Goal: Task Accomplishment & Management: Manage account settings

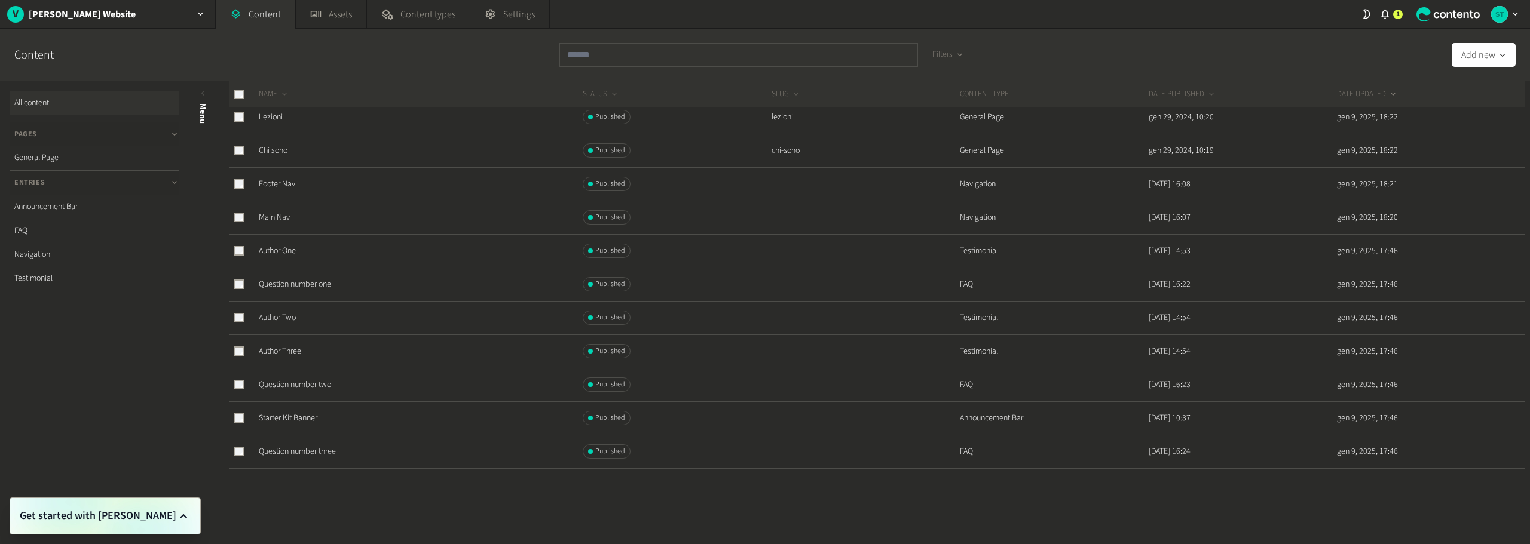
scroll to position [157, 0]
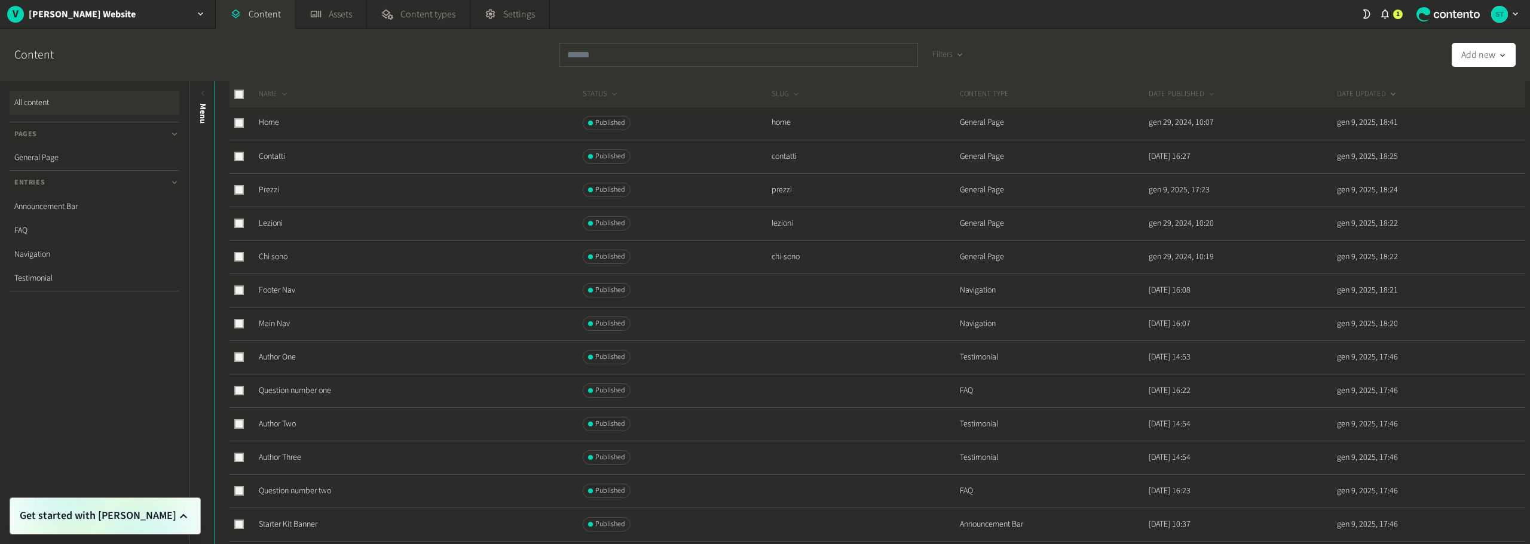
scroll to position [37, 0]
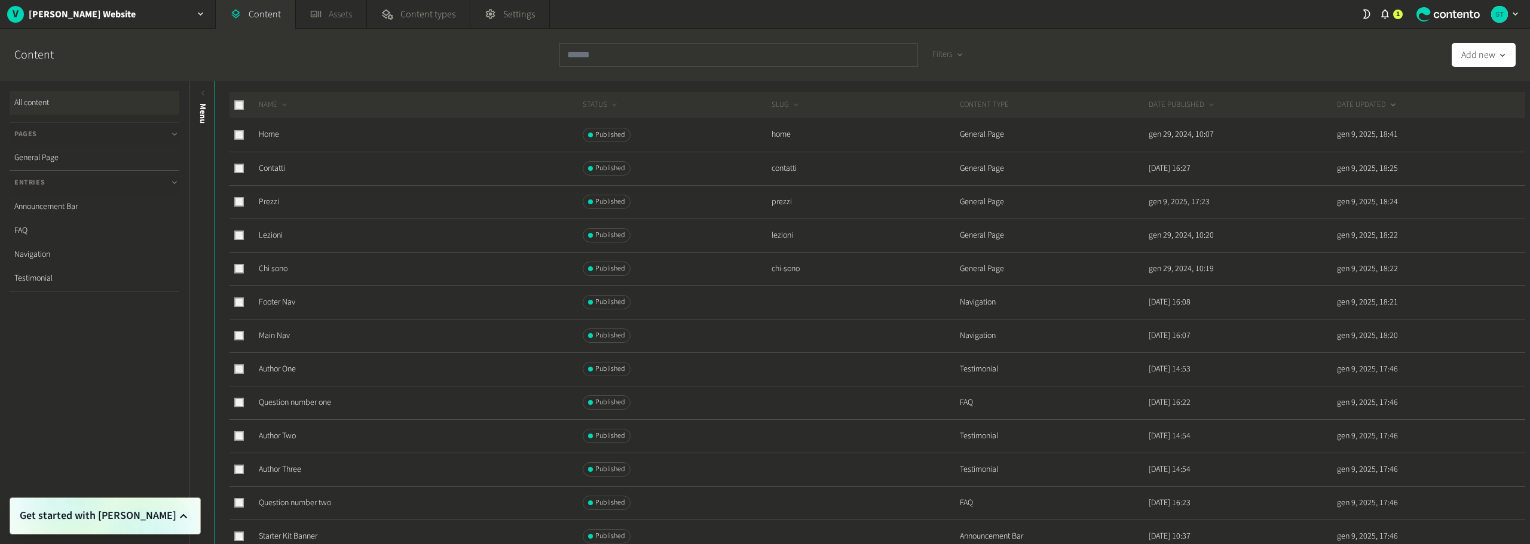
click at [336, 26] on link "Assets" at bounding box center [331, 14] width 71 height 29
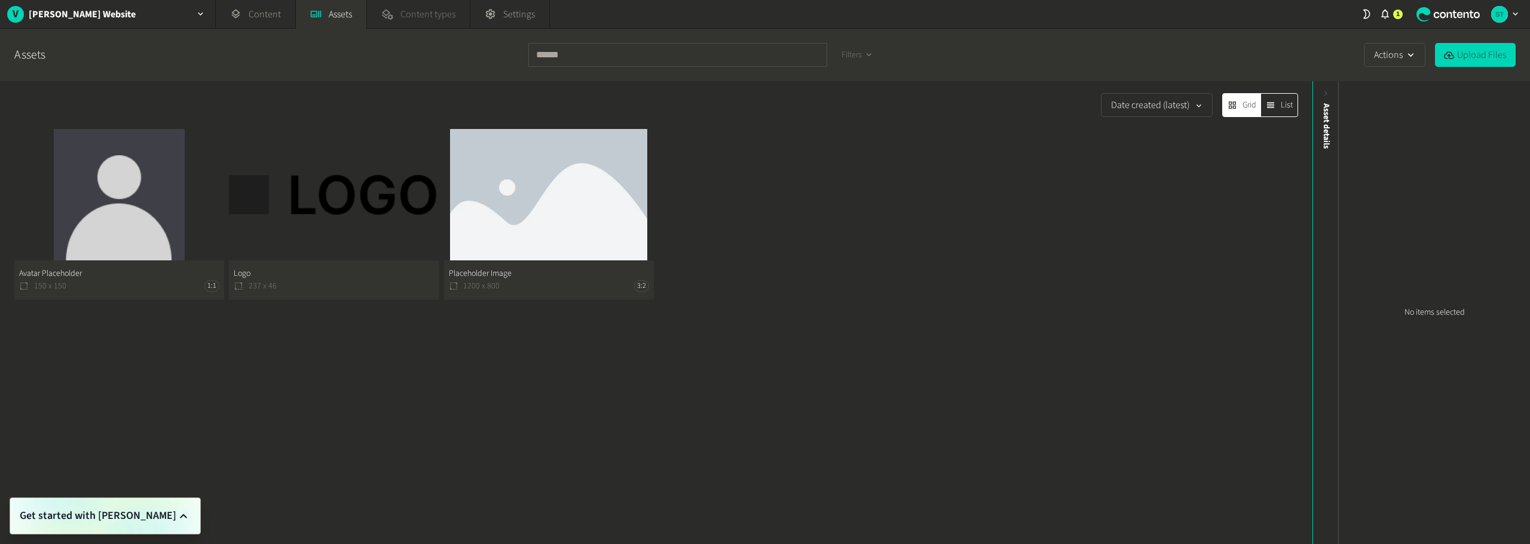
click at [417, 19] on span "Content types" at bounding box center [427, 14] width 55 height 14
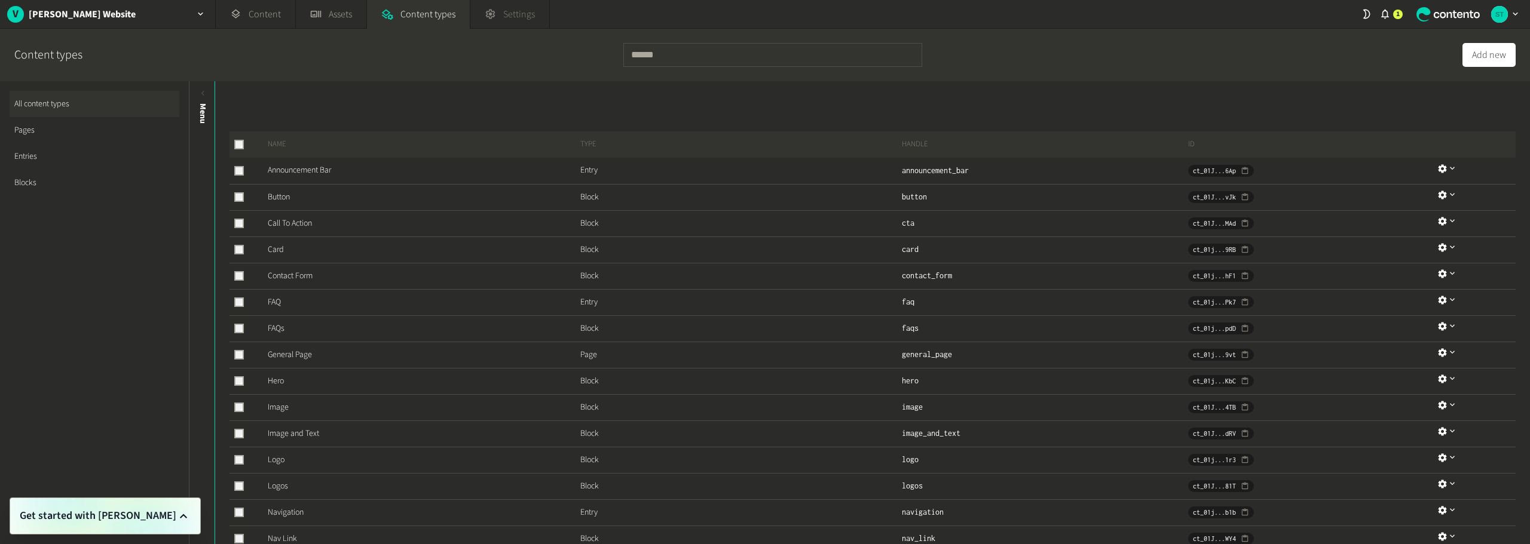
click at [506, 7] on link "Settings" at bounding box center [509, 14] width 79 height 29
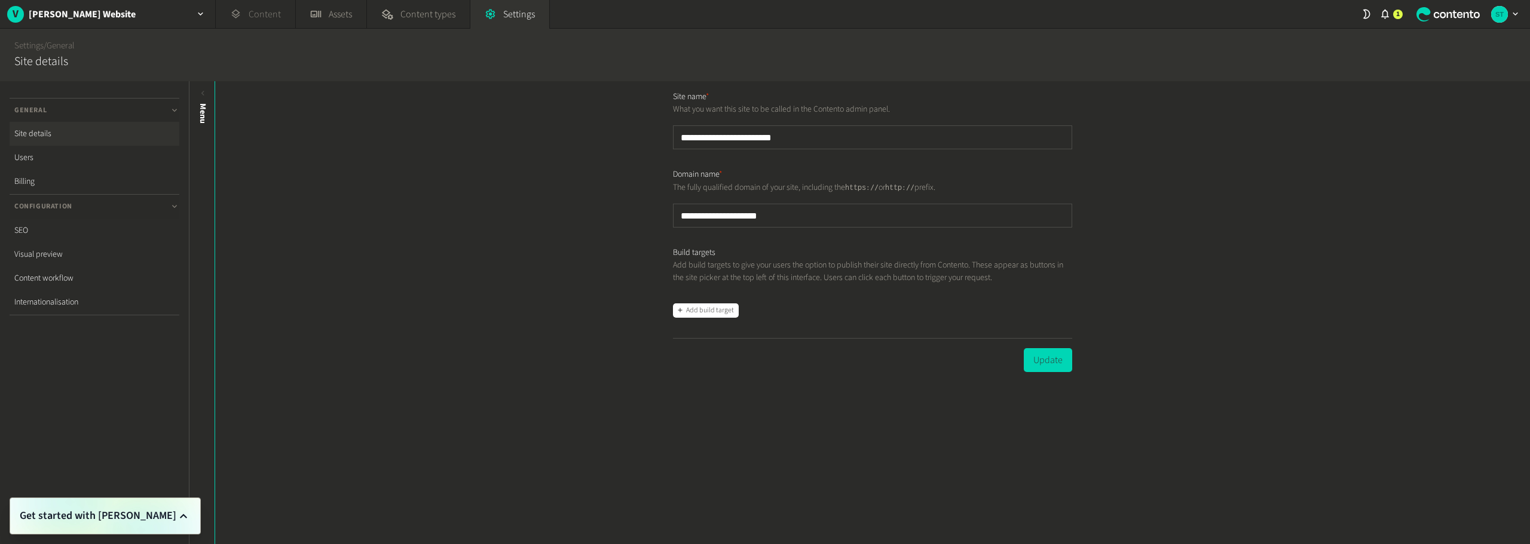
click at [243, 8] on link "Content" at bounding box center [255, 14] width 79 height 29
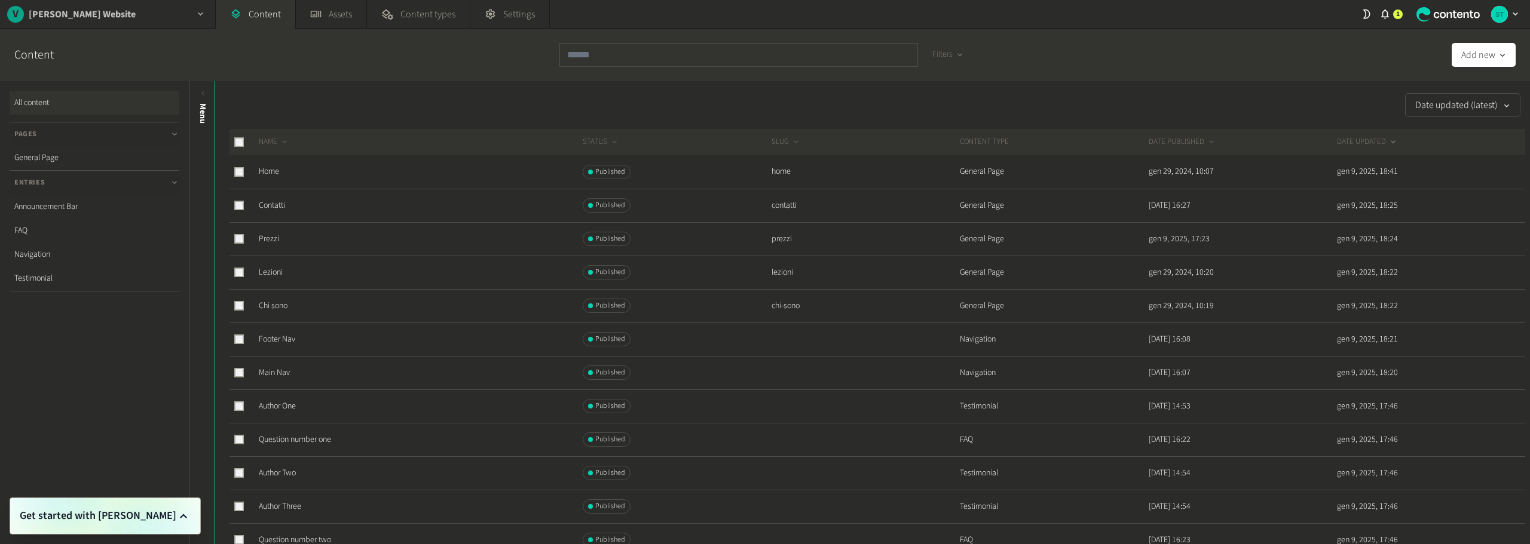
click at [202, 14] on icon "button" at bounding box center [200, 14] width 10 height 10
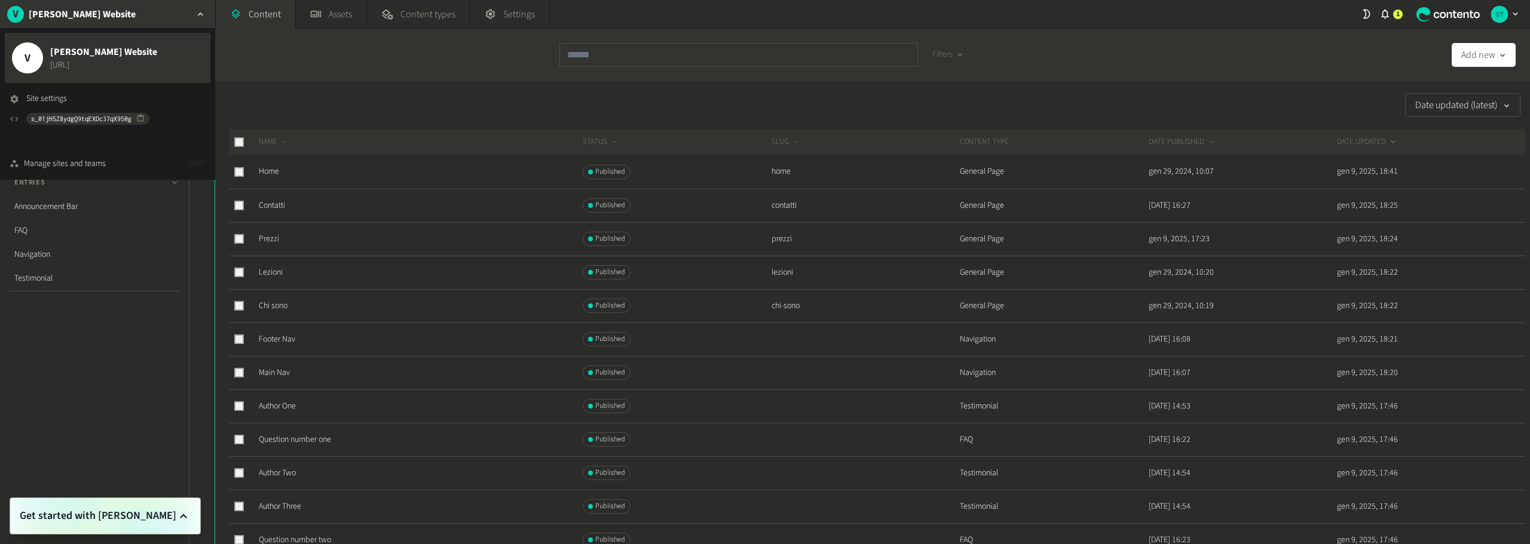
click at [121, 63] on link "[URL]" at bounding box center [103, 65] width 107 height 13
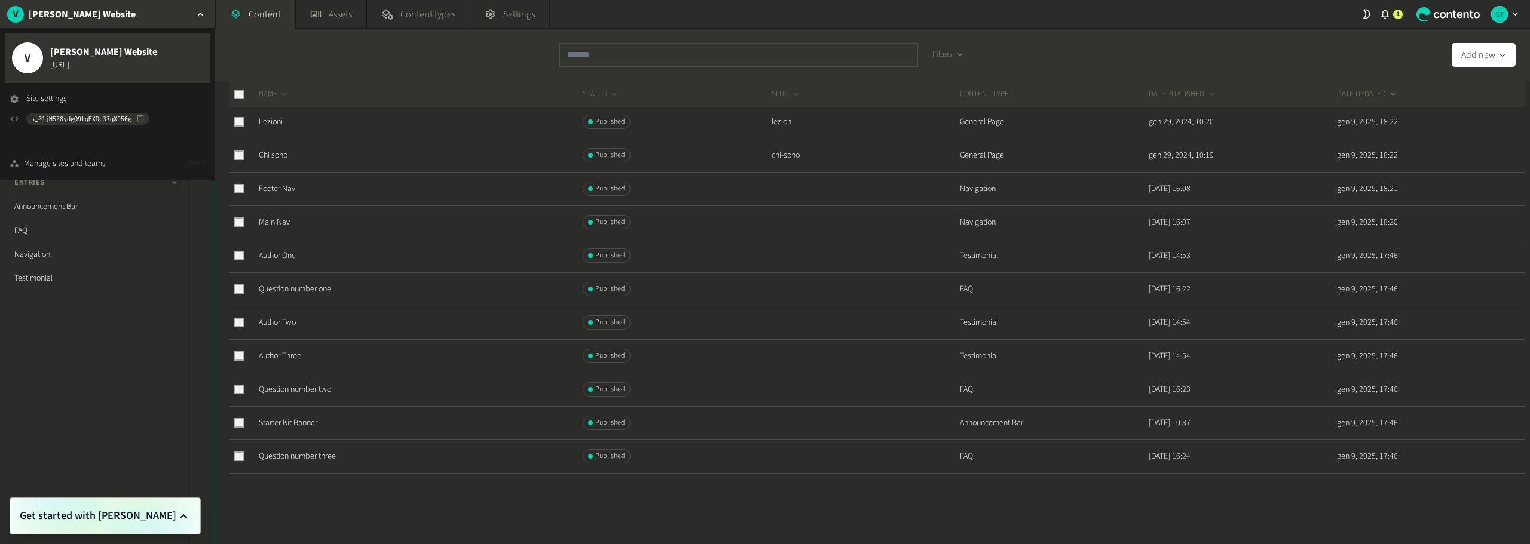
scroll to position [157, 0]
click at [1387, 14] on icon "button" at bounding box center [1385, 15] width 8 height 10
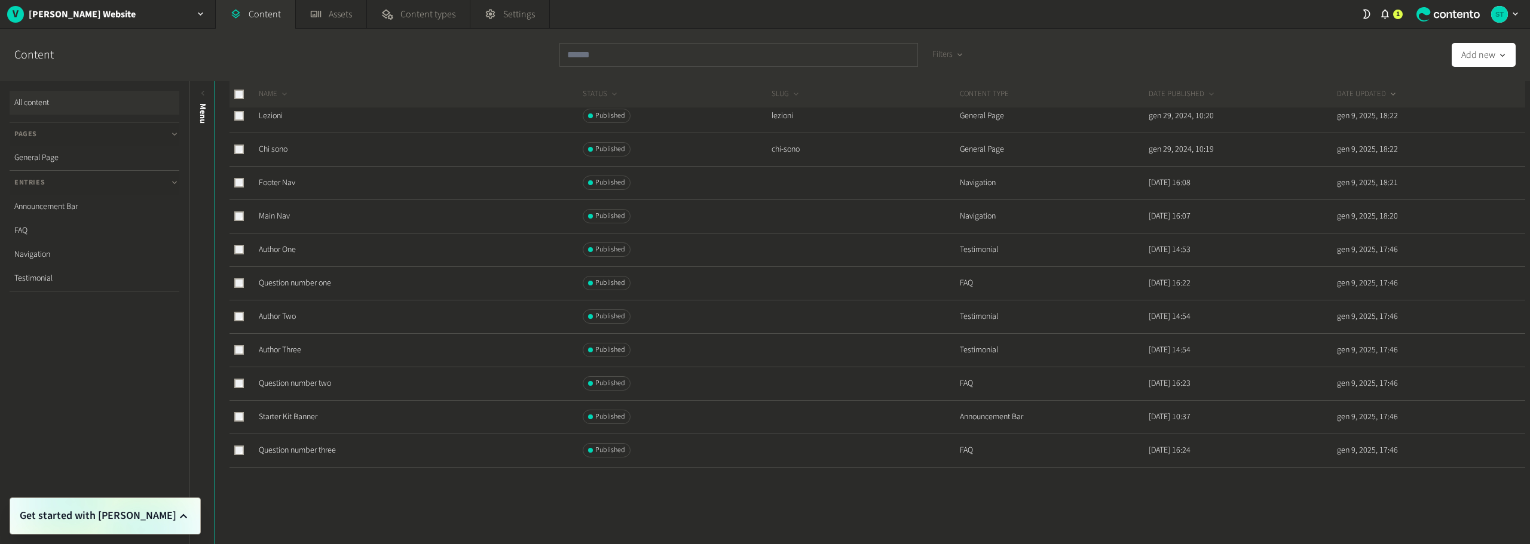
click at [57, 100] on link "All content" at bounding box center [95, 103] width 170 height 24
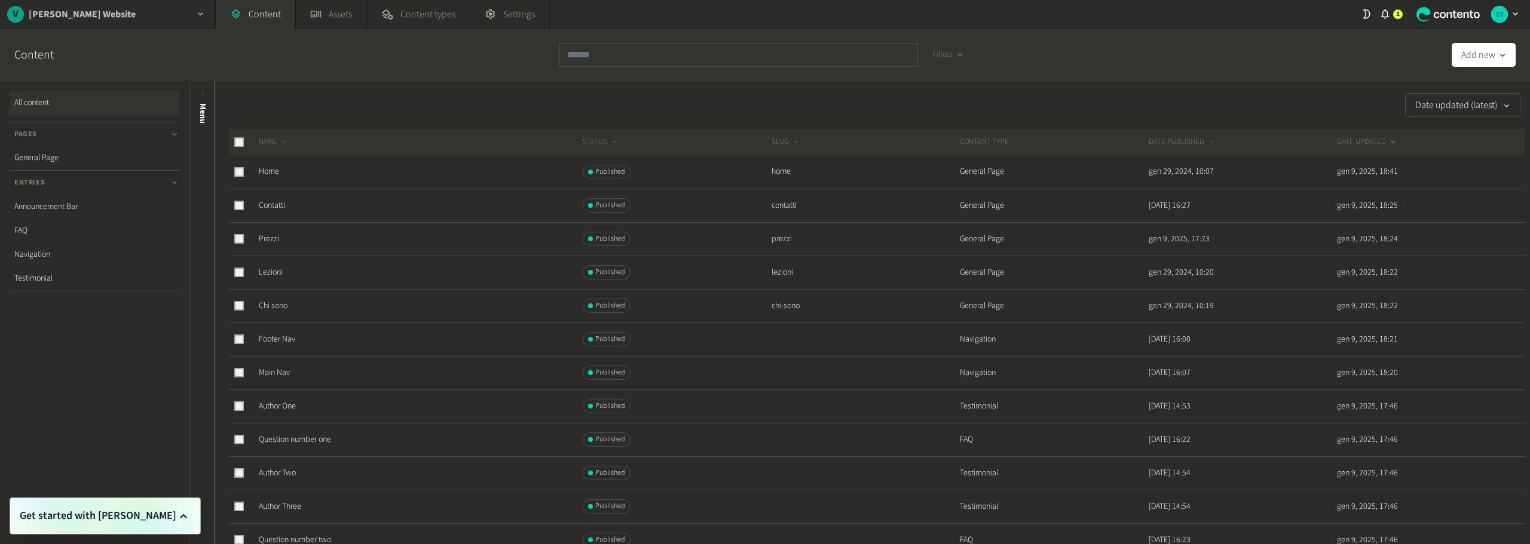
click at [208, 10] on div "button" at bounding box center [200, 14] width 29 height 28
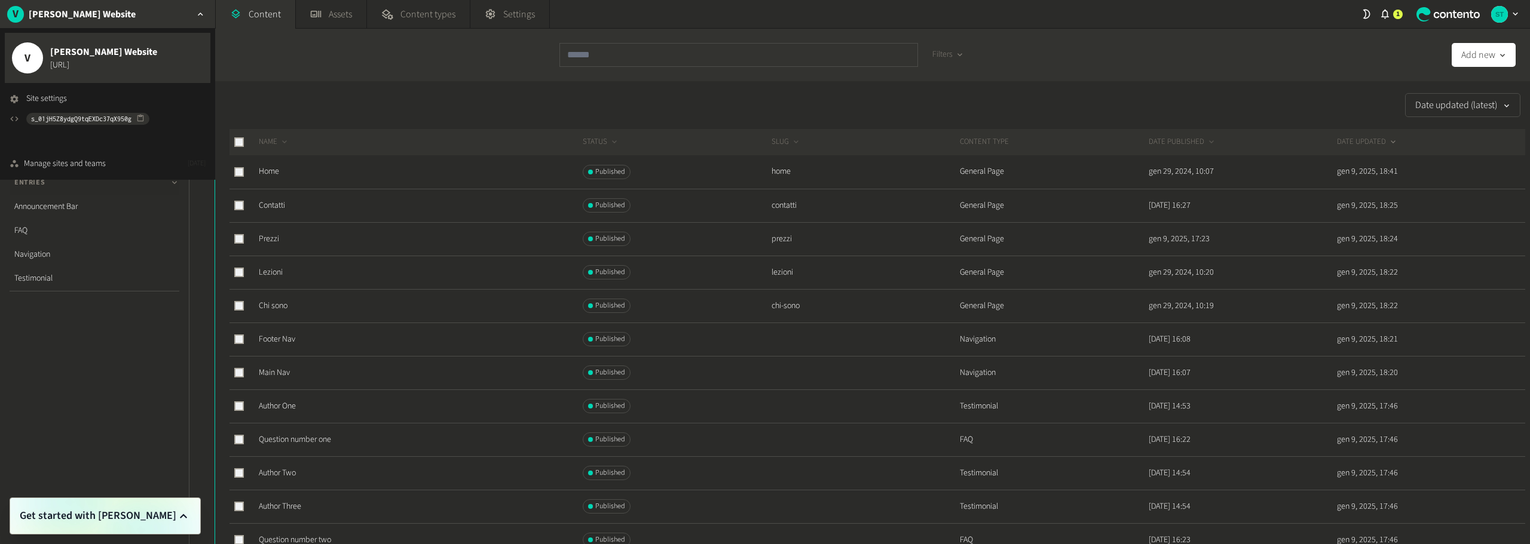
click at [111, 11] on h2 "[PERSON_NAME] Website" at bounding box center [82, 14] width 107 height 14
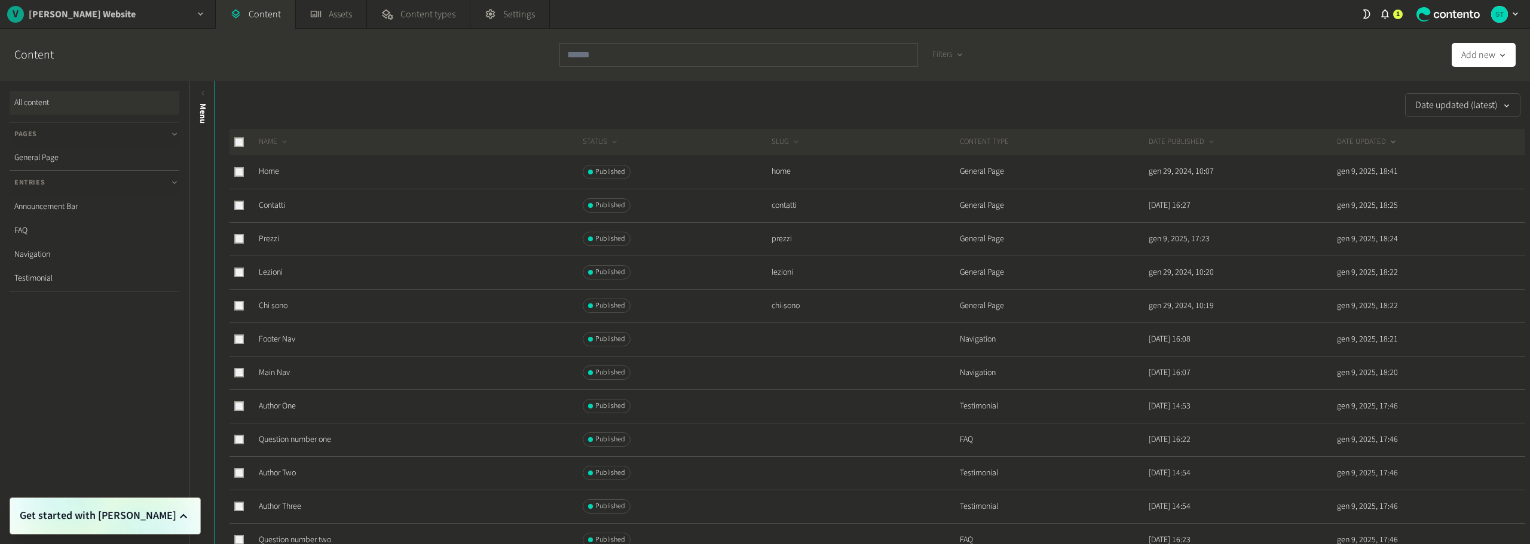
click at [111, 11] on h2 "[PERSON_NAME] Website" at bounding box center [82, 14] width 107 height 14
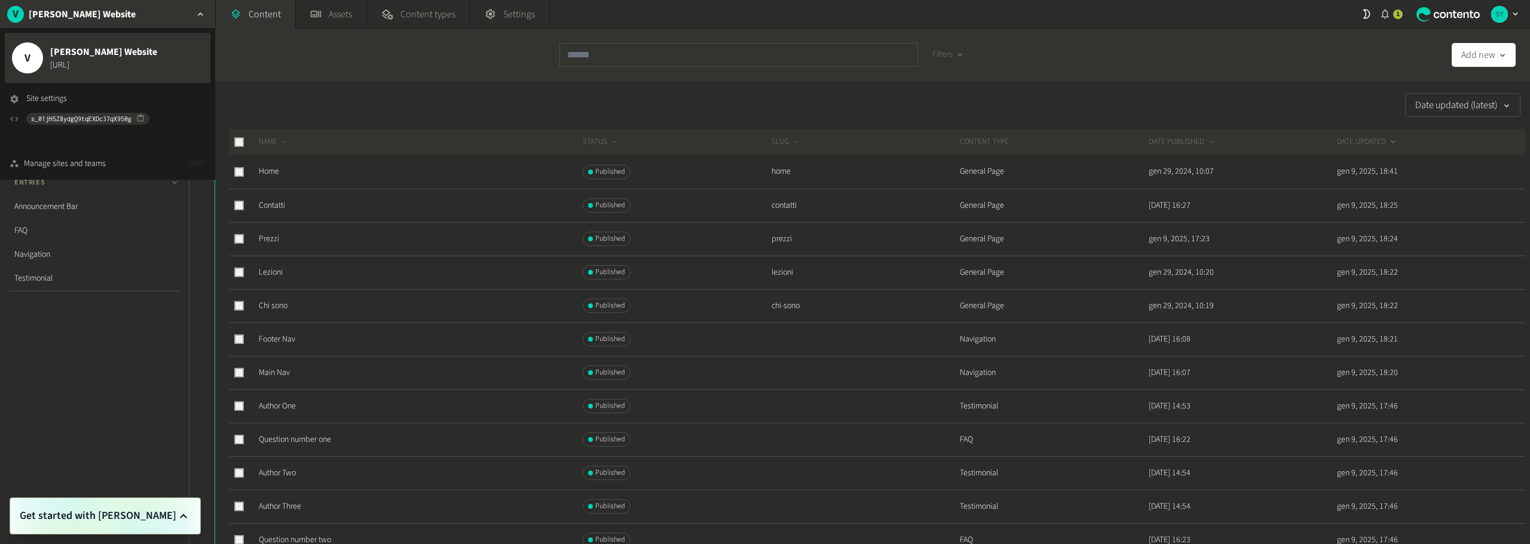
click at [1392, 16] on div "1" at bounding box center [1390, 14] width 23 height 28
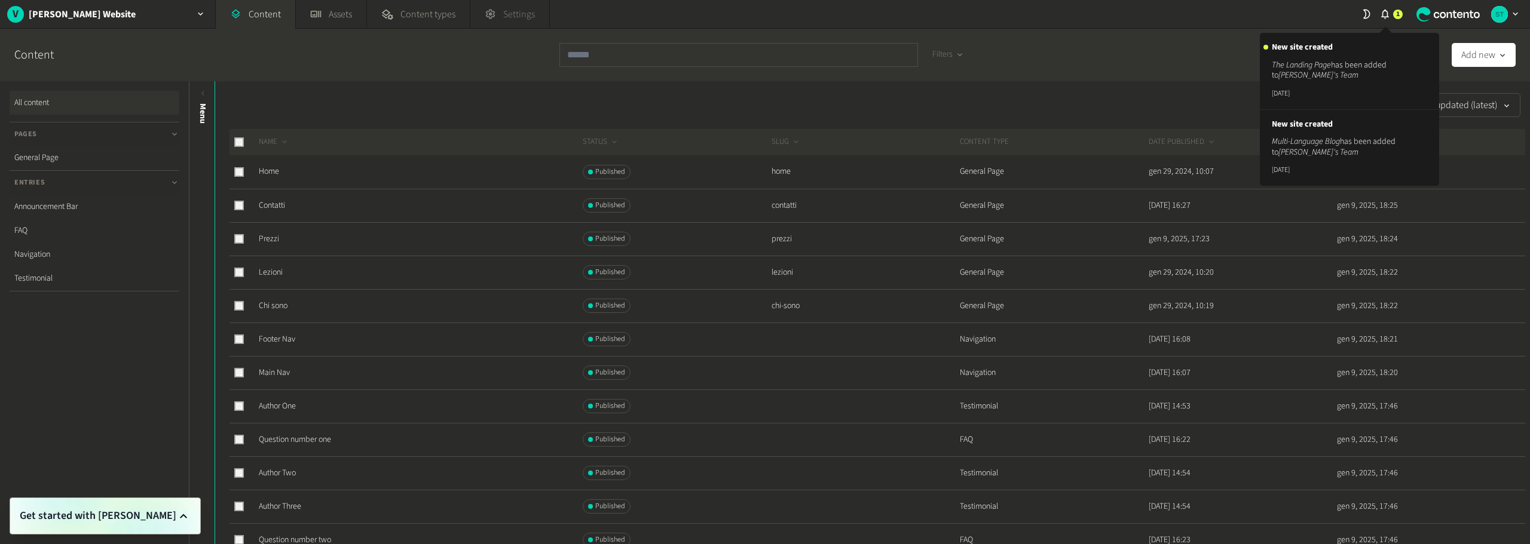
click at [506, 10] on span "Settings" at bounding box center [519, 14] width 32 height 14
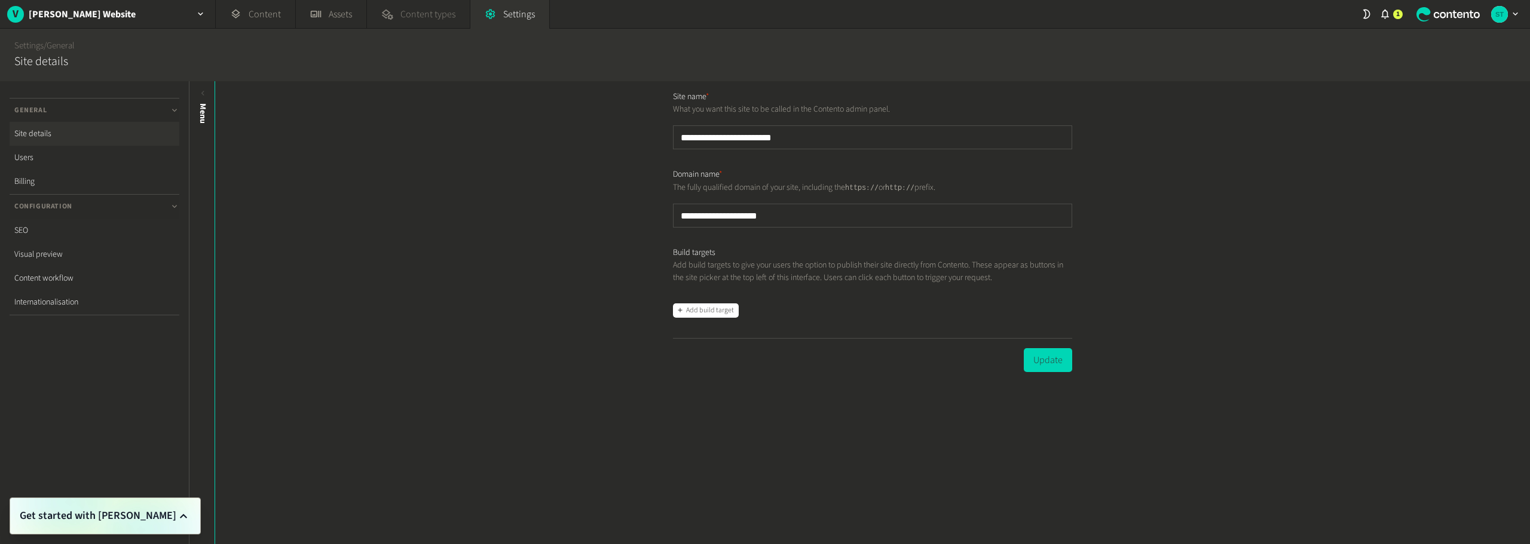
click at [403, 8] on span "Content types" at bounding box center [427, 14] width 55 height 14
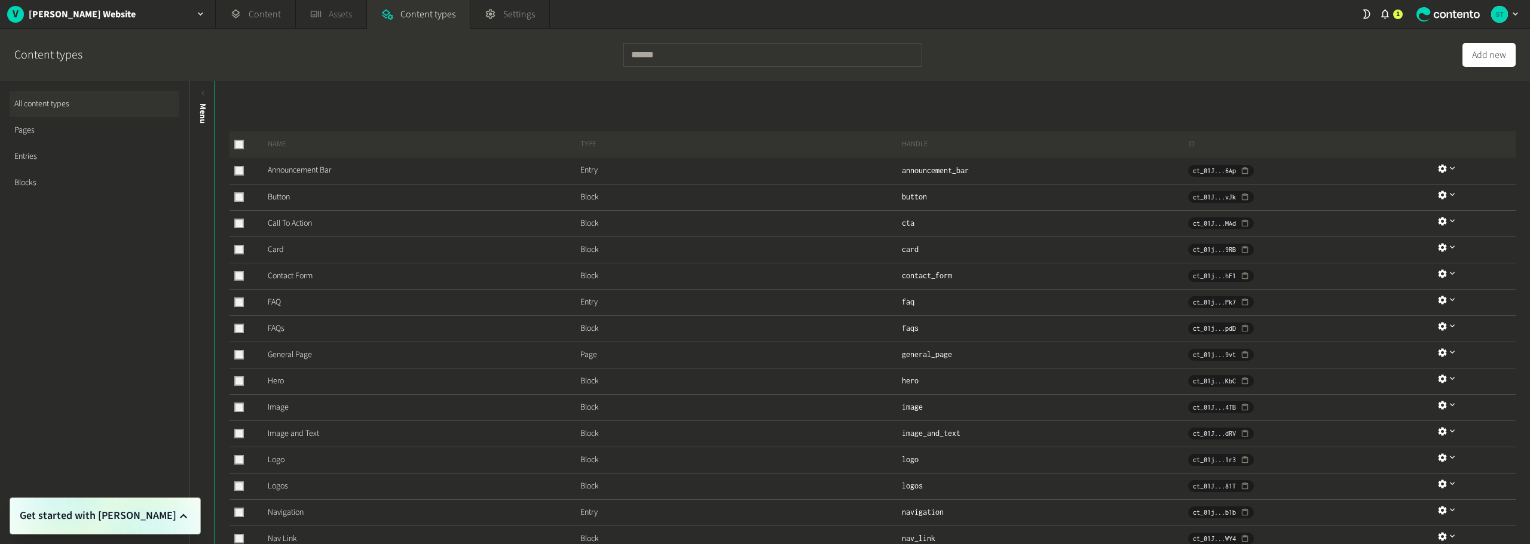
click at [341, 13] on link "Assets" at bounding box center [331, 14] width 71 height 29
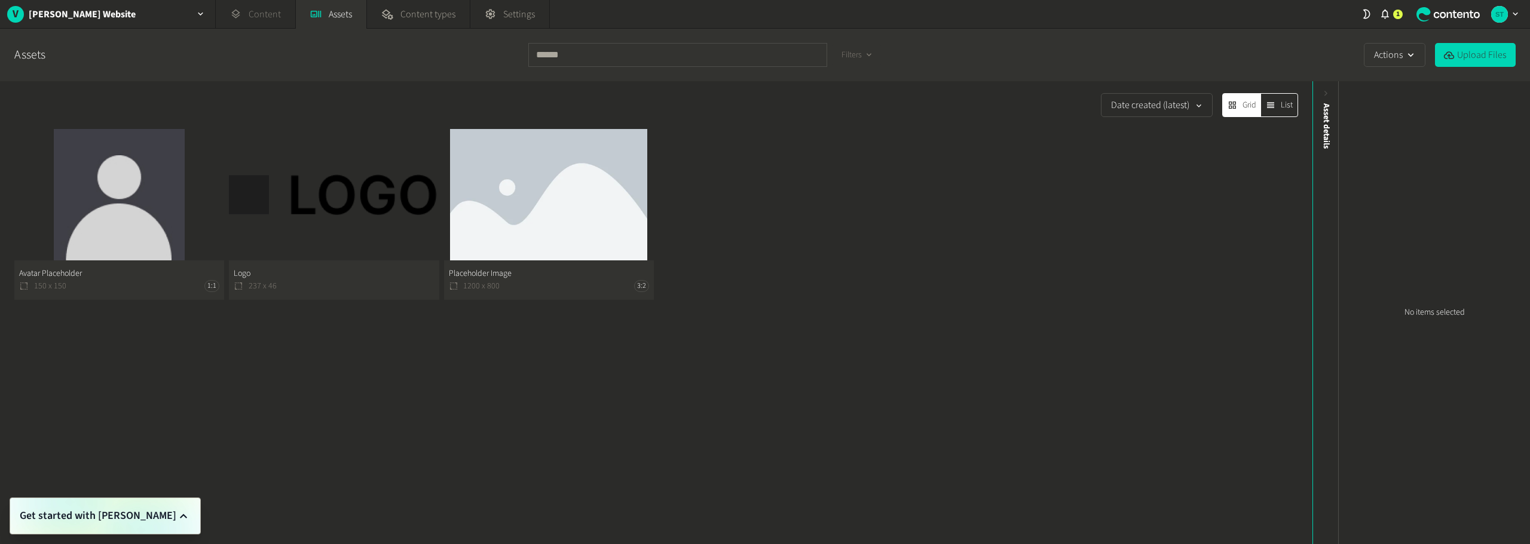
click at [258, 7] on link "Content" at bounding box center [255, 14] width 79 height 29
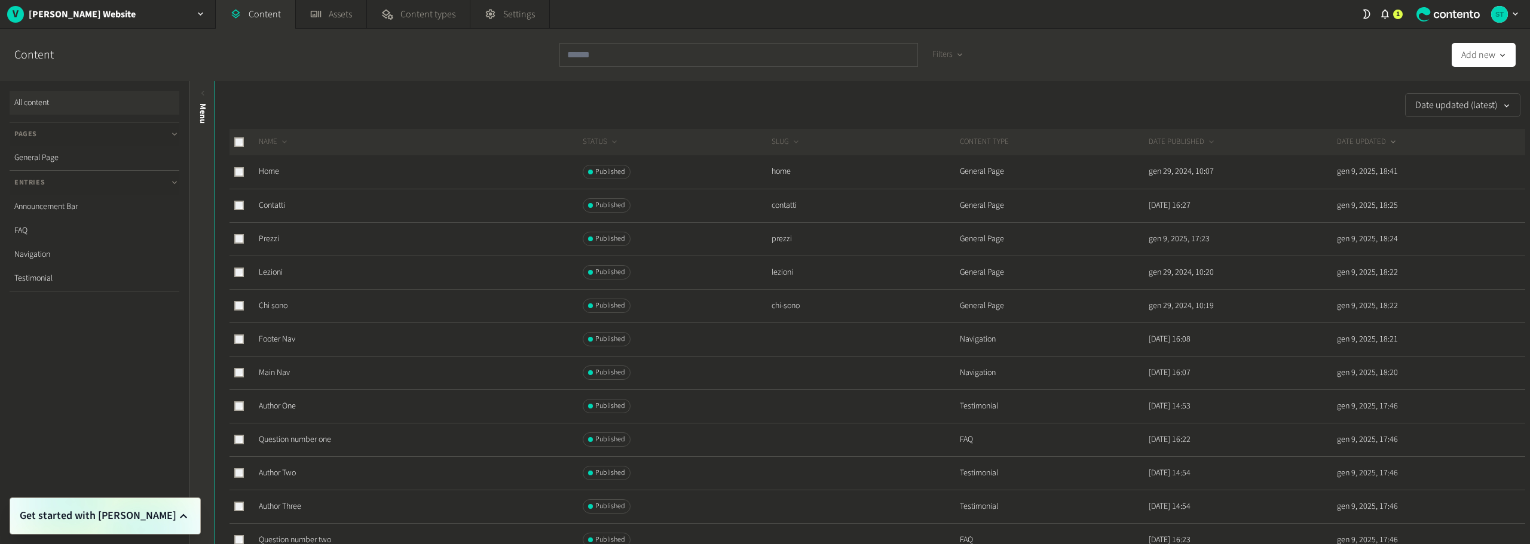
click at [198, 88] on div "Menu" at bounding box center [202, 312] width 26 height 463
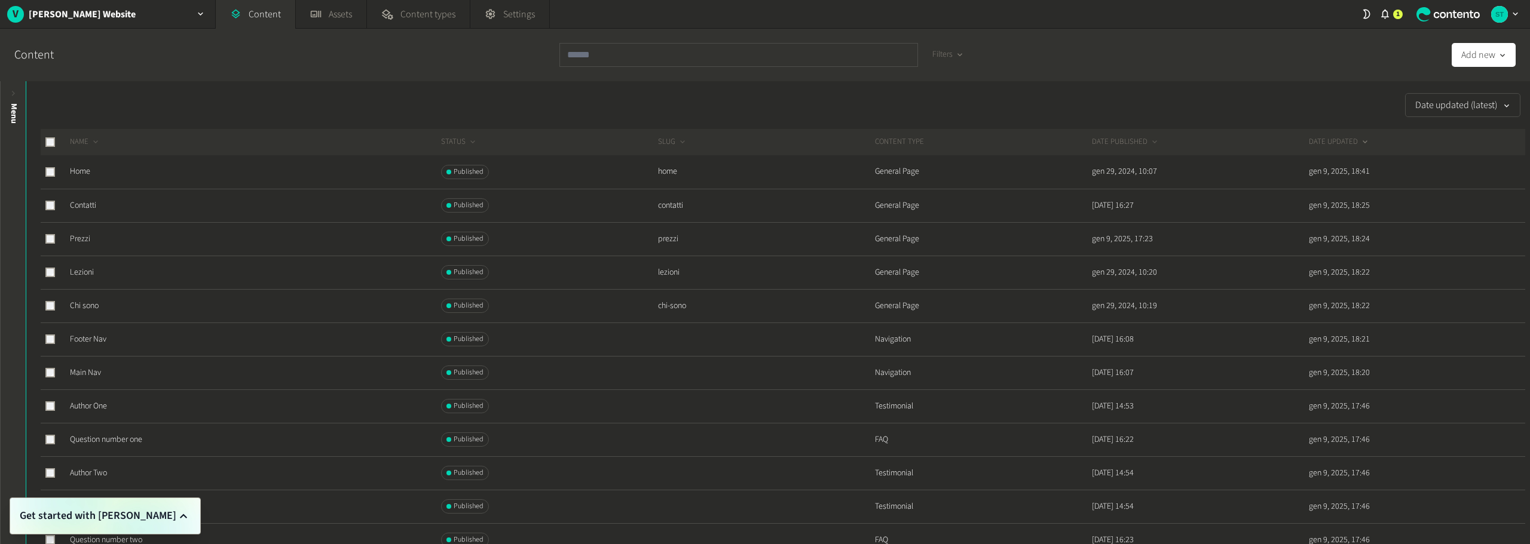
click at [12, 98] on icon at bounding box center [14, 93] width 10 height 10
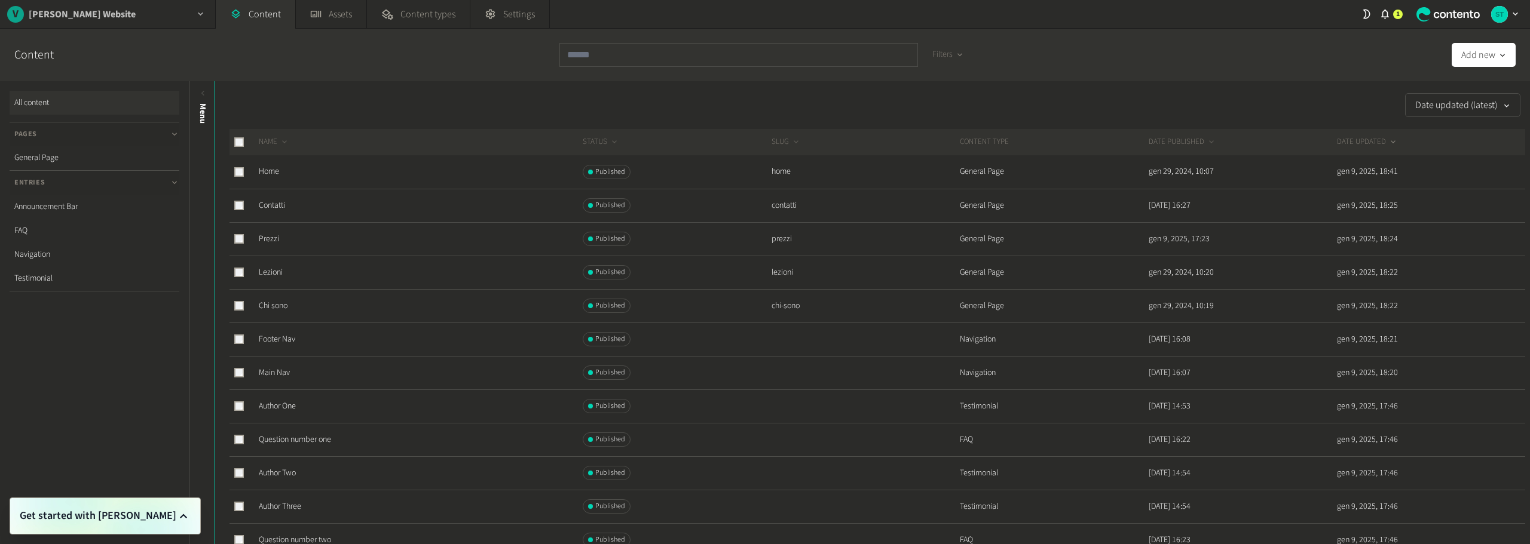
click at [100, 12] on h2 "[PERSON_NAME] Website" at bounding box center [82, 14] width 107 height 14
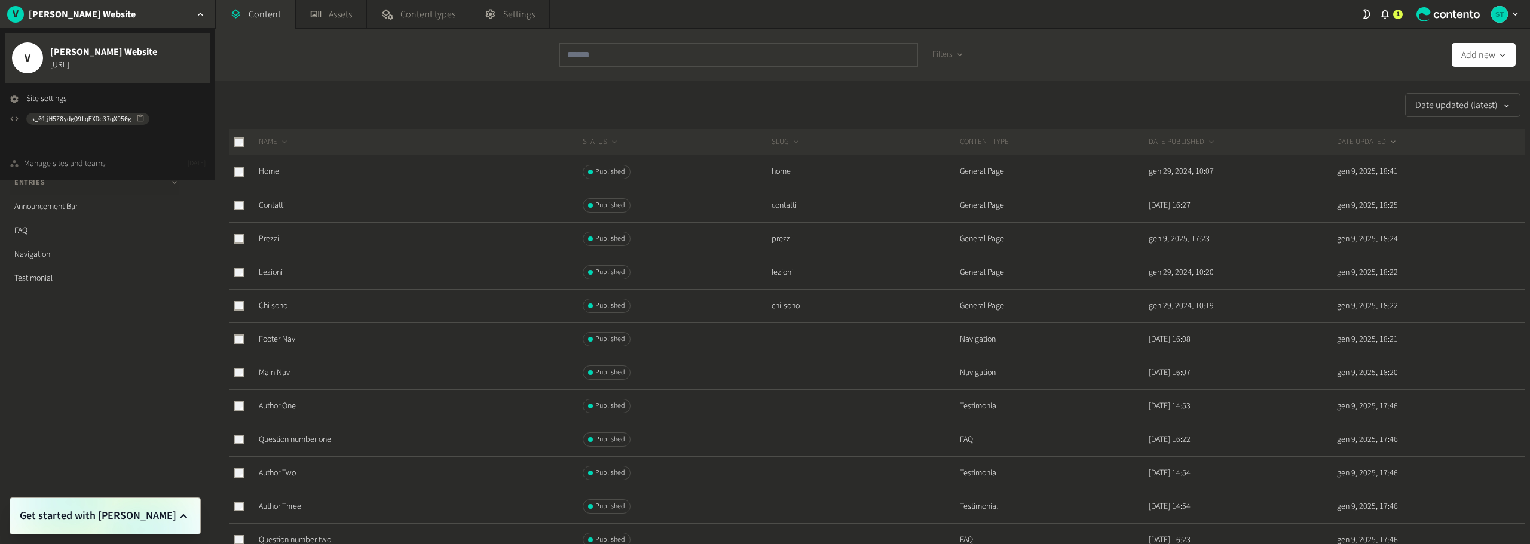
click at [75, 159] on div "Manage sites and teams" at bounding box center [65, 164] width 82 height 13
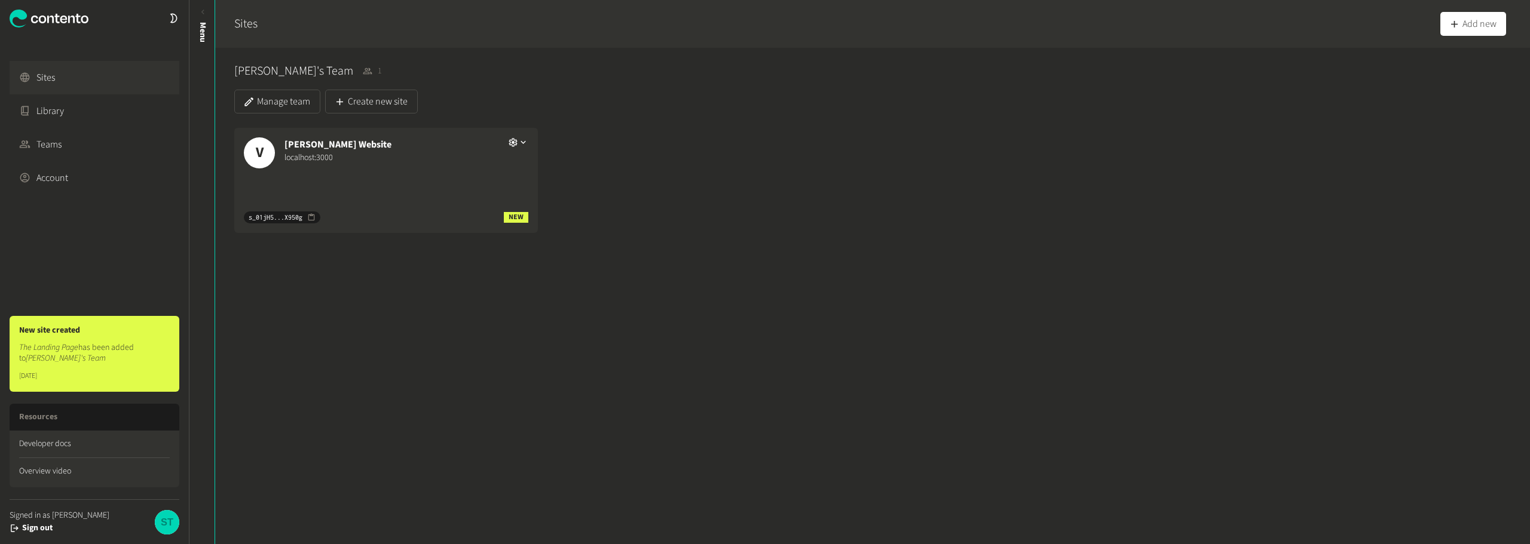
click at [426, 215] on div "s_01jH5...X950g NEW" at bounding box center [386, 217] width 304 height 31
click at [521, 140] on icon "button" at bounding box center [523, 142] width 10 height 10
click at [530, 212] on button "Delete" at bounding box center [531, 211] width 51 height 22
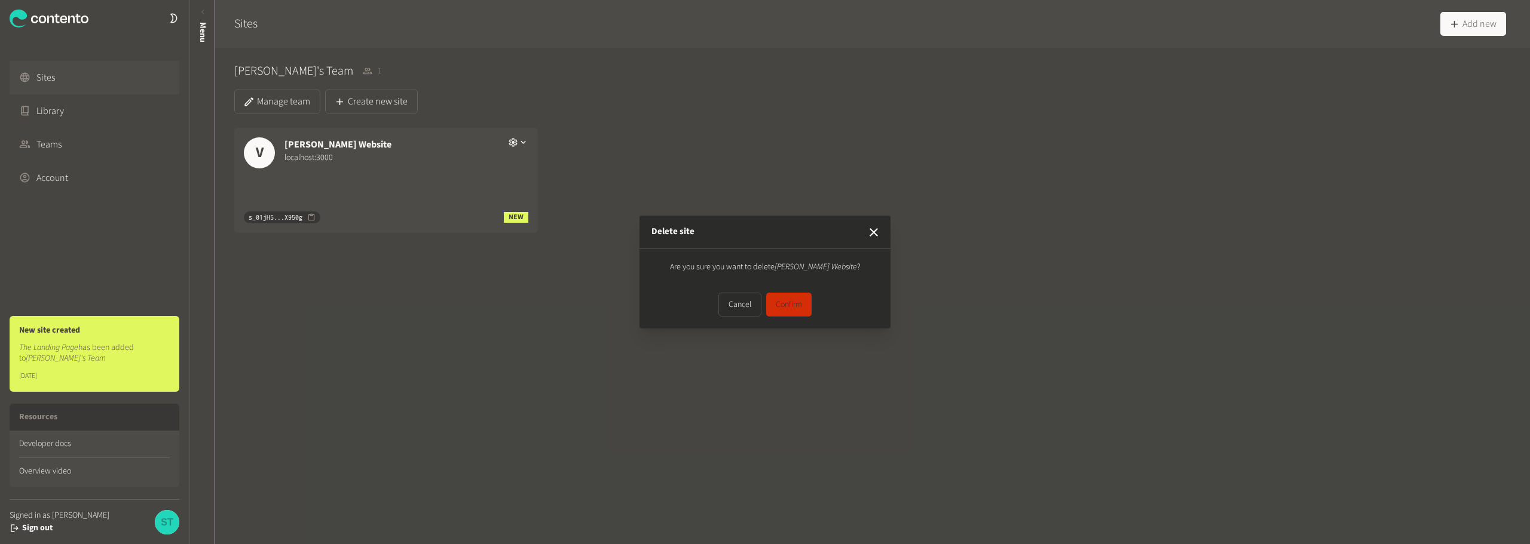
click at [782, 302] on button "Confirm" at bounding box center [788, 305] width 45 height 24
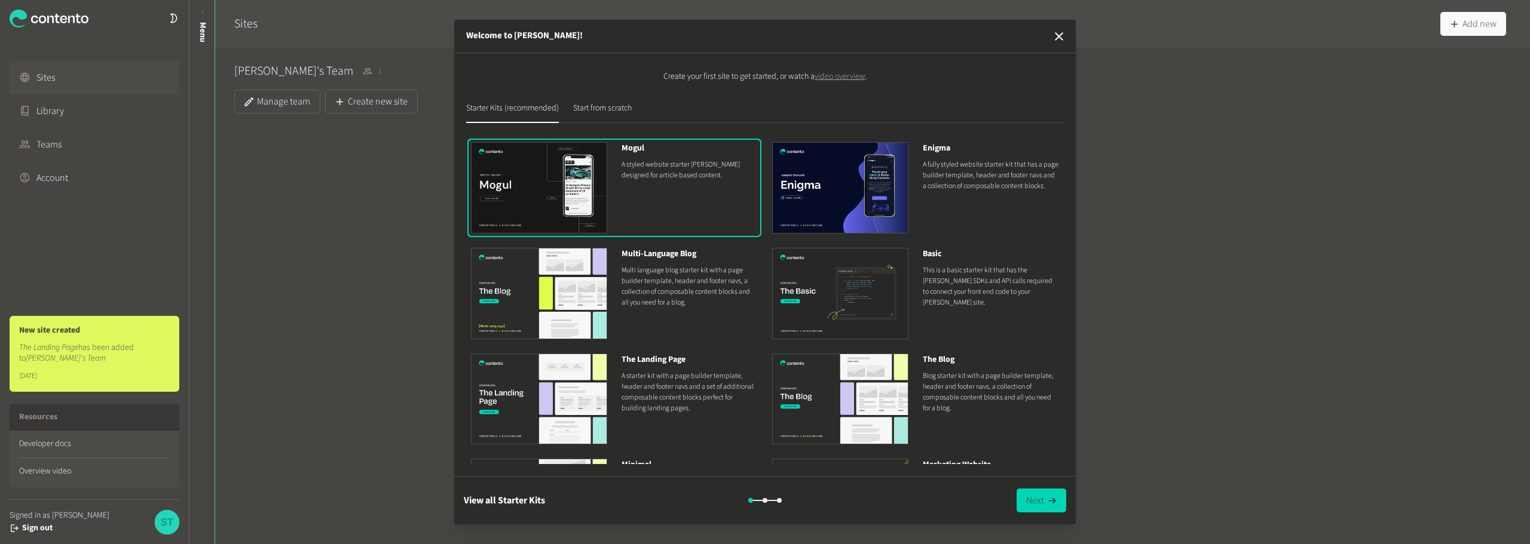
click at [609, 105] on button "Start from scratch" at bounding box center [602, 112] width 59 height 21
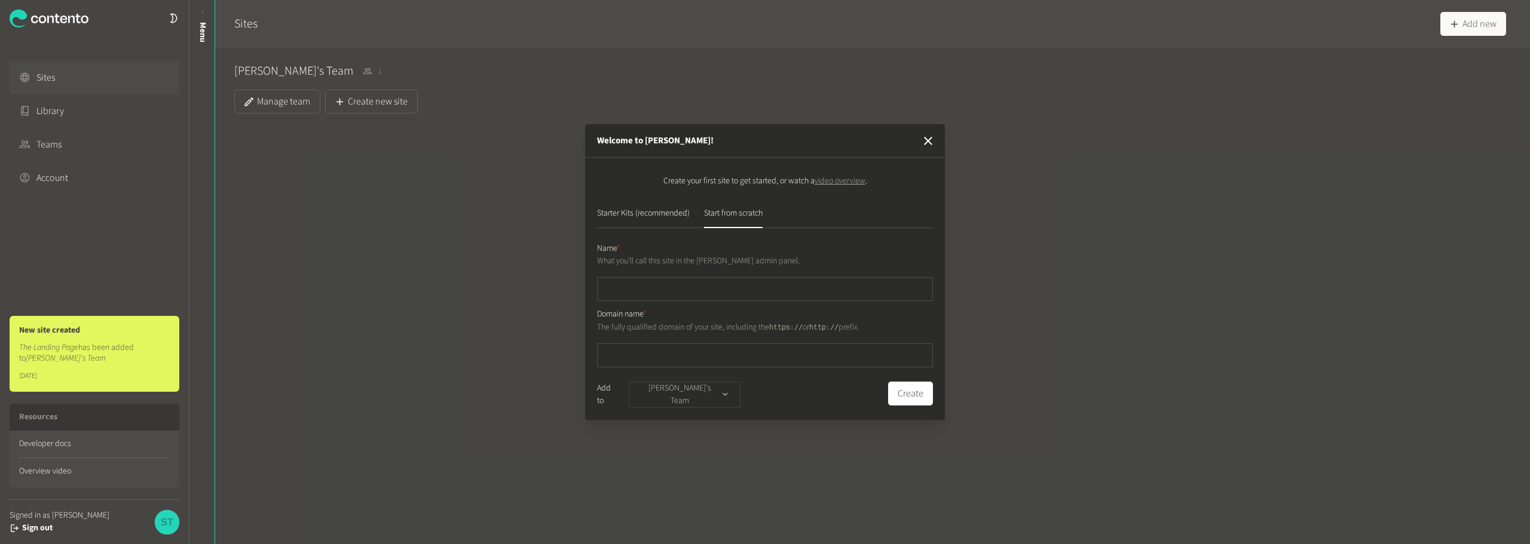
click at [726, 396] on icon "button" at bounding box center [725, 394] width 5 height 3
click at [725, 291] on input "text" at bounding box center [765, 289] width 336 height 24
type input "**********"
click at [714, 351] on input "text" at bounding box center [765, 356] width 336 height 24
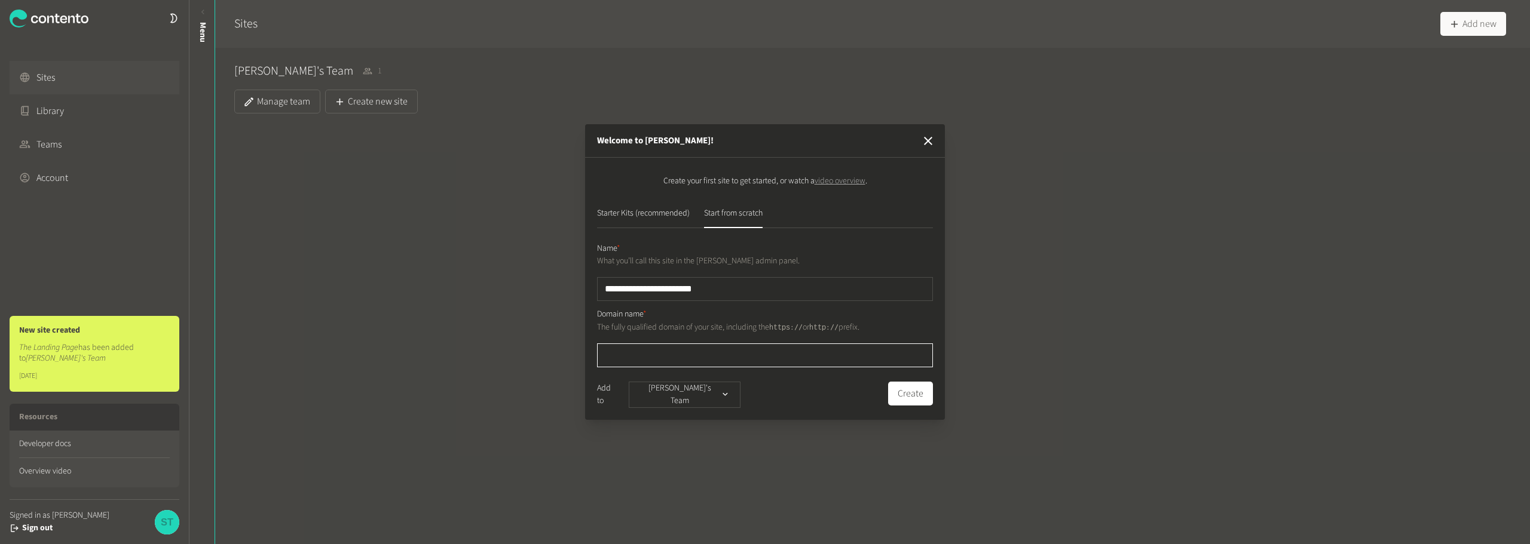
drag, startPoint x: 714, startPoint y: 351, endPoint x: 675, endPoint y: 353, distance: 38.9
click at [675, 353] on input "text" at bounding box center [765, 356] width 336 height 24
click at [666, 223] on button "Starter Kits (recommended)" at bounding box center [643, 217] width 93 height 21
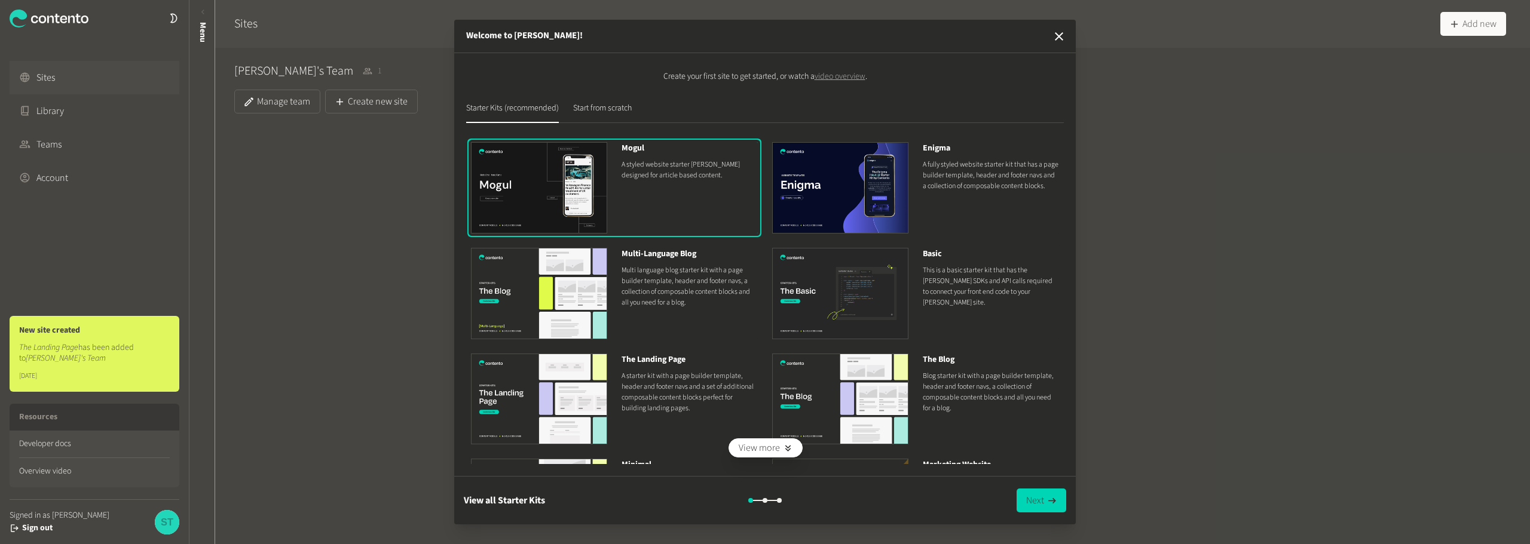
click at [948, 290] on p "This is a basic starter kit that has the [PERSON_NAME] SDKs and API calls requi…" at bounding box center [991, 286] width 136 height 43
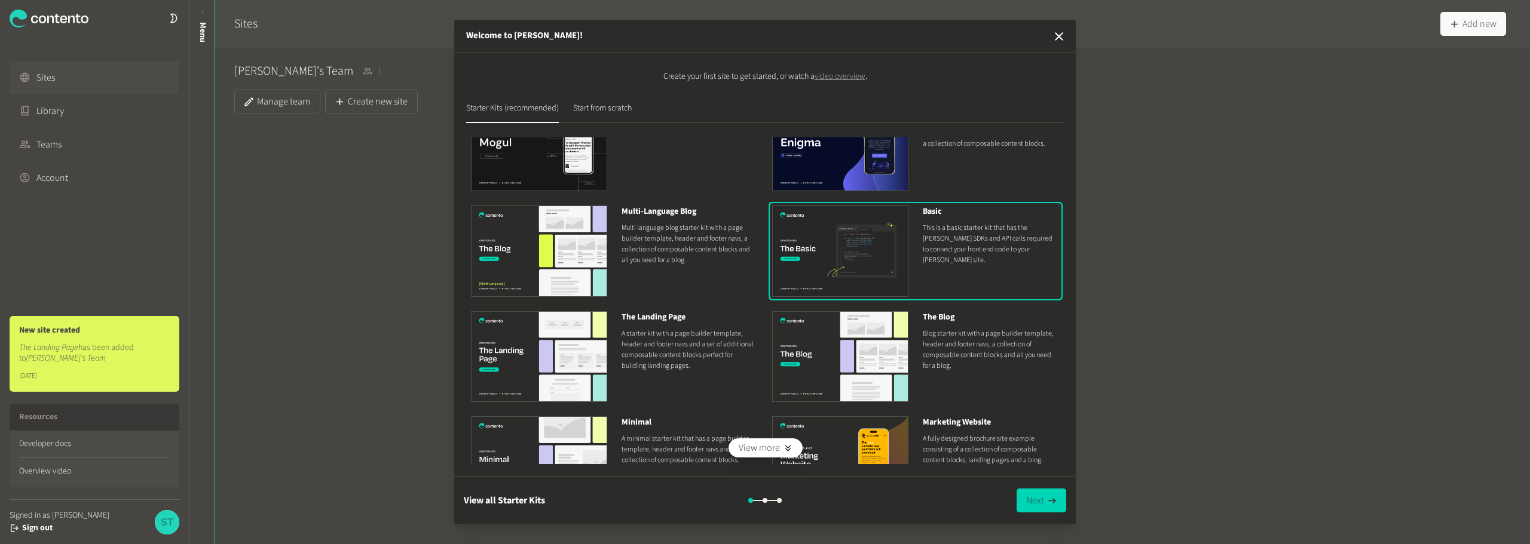
scroll to position [87, 0]
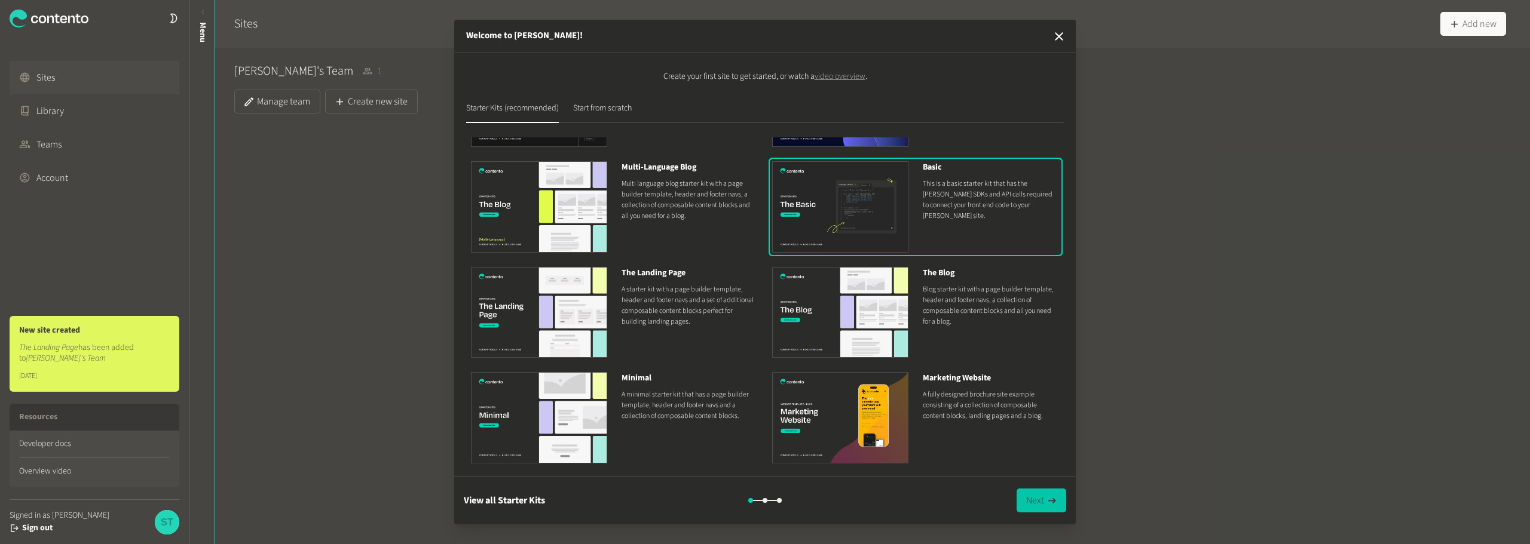
click at [1041, 496] on button "Next" at bounding box center [1042, 501] width 50 height 24
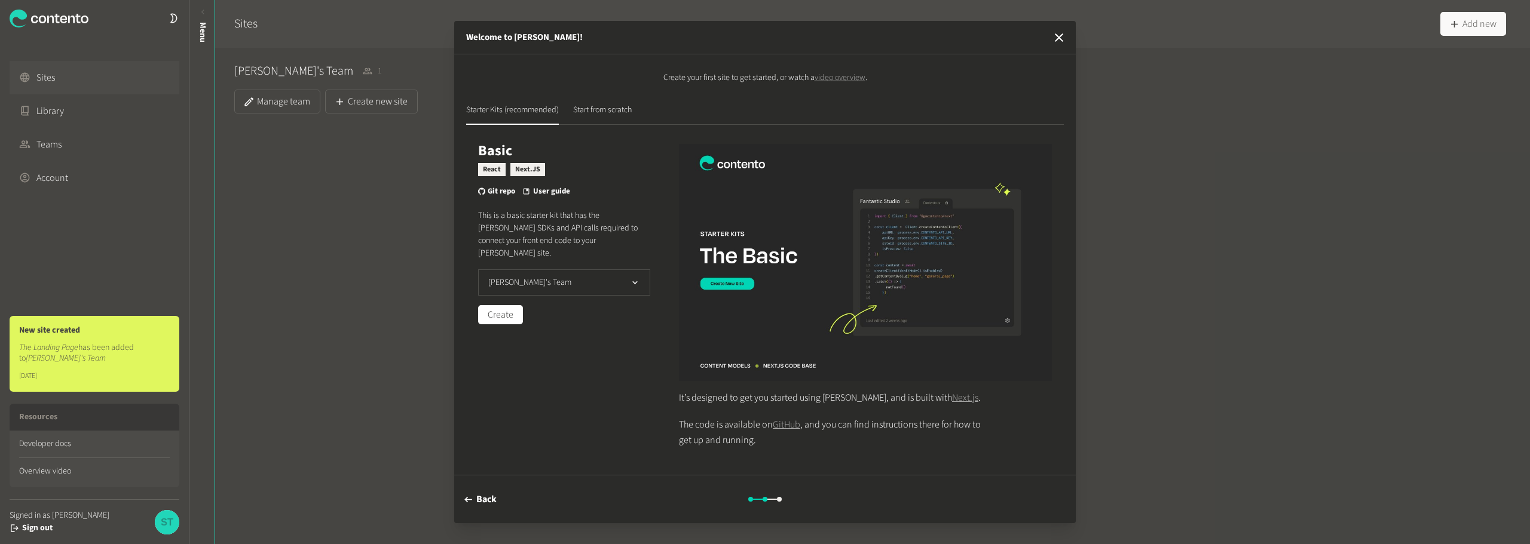
scroll to position [0, 0]
click at [488, 172] on li "React" at bounding box center [491, 169] width 27 height 13
click at [596, 272] on button "[PERSON_NAME]'s Team" at bounding box center [564, 283] width 172 height 26
click at [513, 305] on button "Create" at bounding box center [500, 314] width 45 height 19
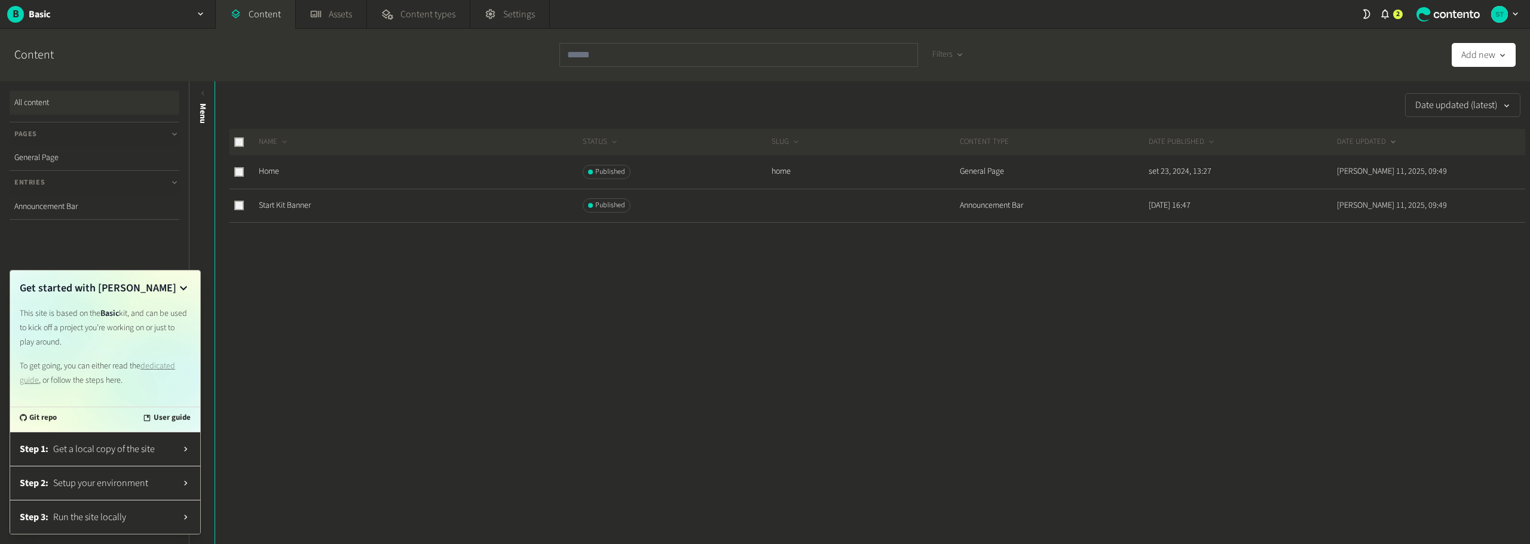
click at [143, 446] on span "Get a local copy of the site" at bounding box center [114, 449] width 123 height 14
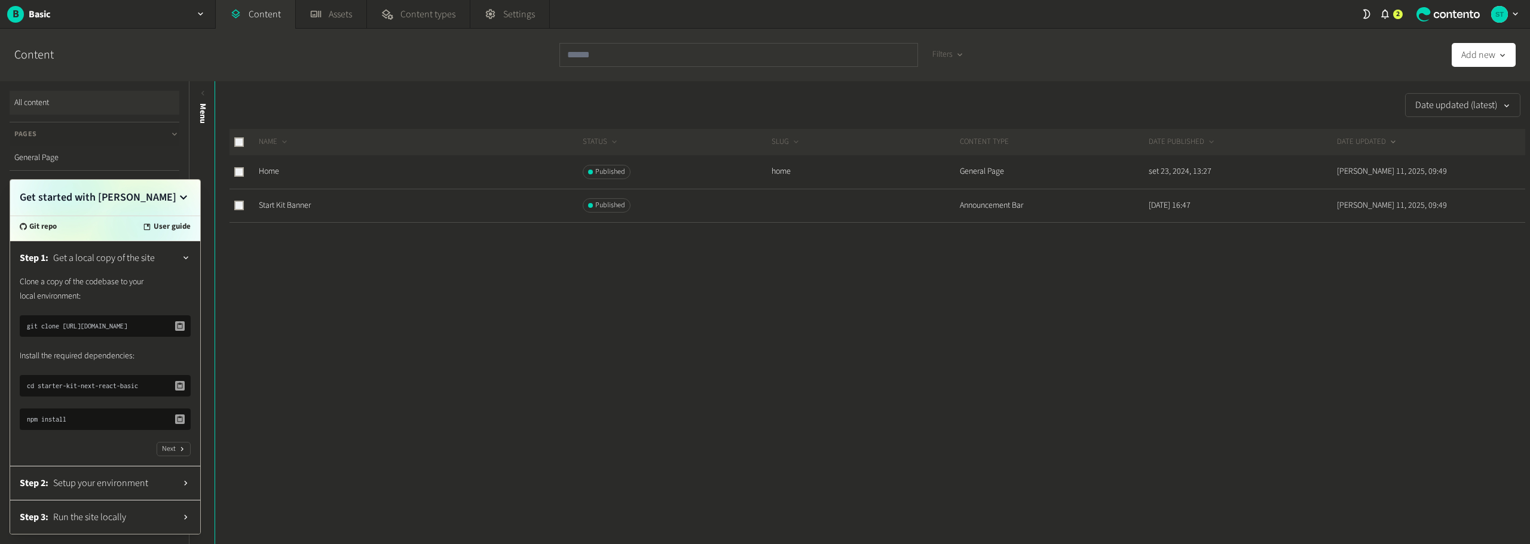
click at [182, 191] on icon at bounding box center [183, 198] width 14 height 14
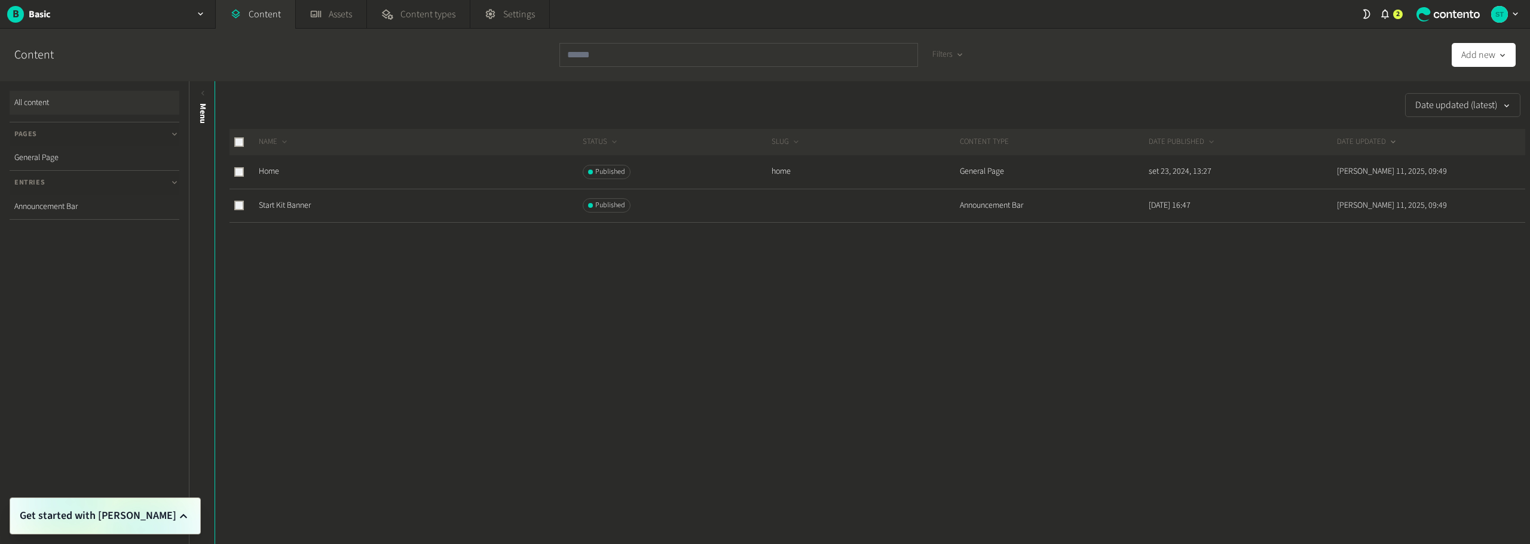
click at [166, 518] on button "Get started with [PERSON_NAME]" at bounding box center [105, 516] width 171 height 17
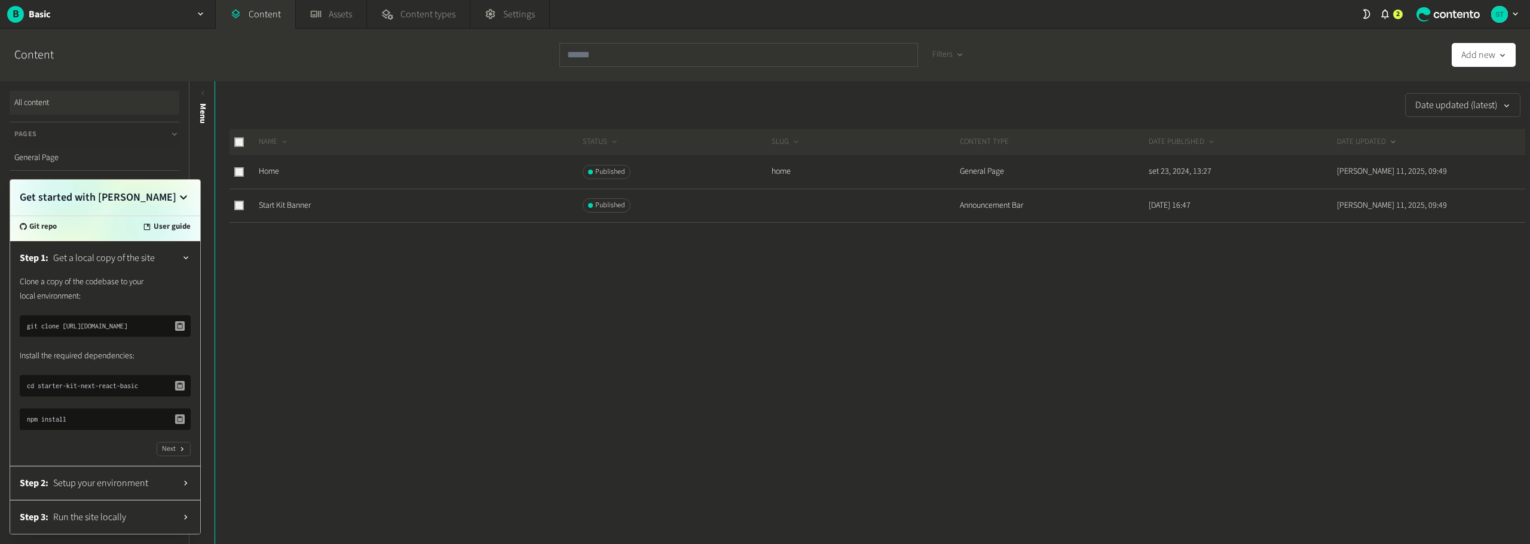
click at [181, 197] on icon at bounding box center [183, 198] width 14 height 14
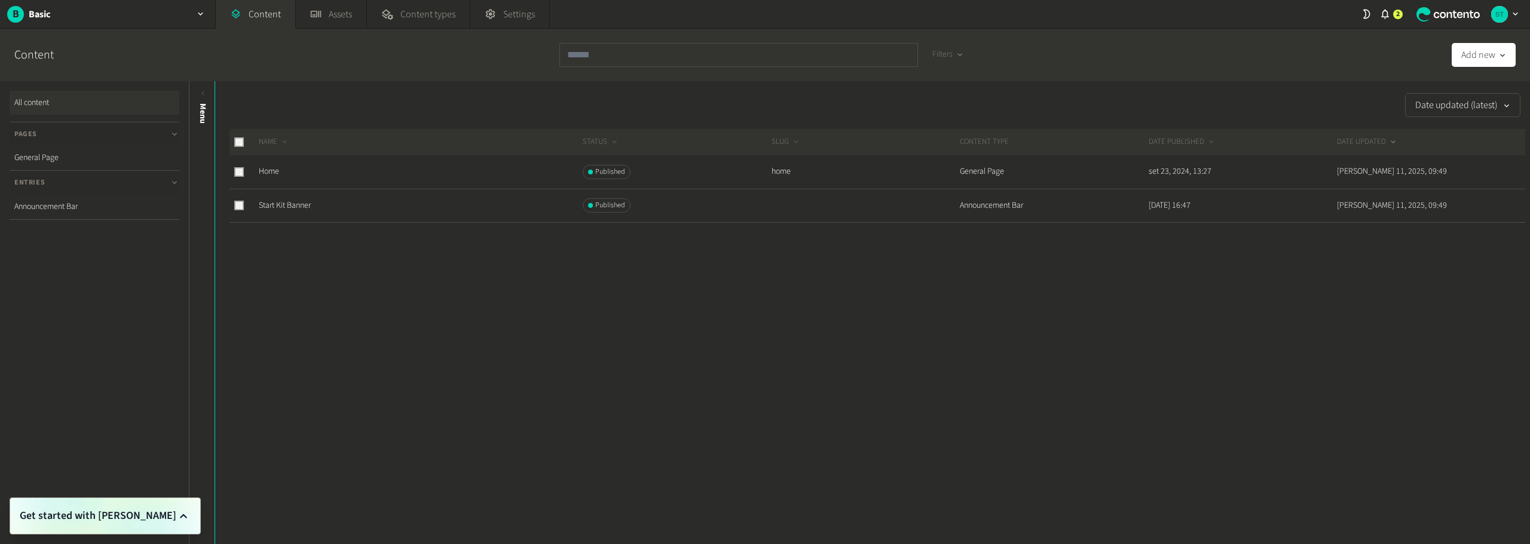
click at [167, 516] on button "Get started with [PERSON_NAME]" at bounding box center [105, 516] width 171 height 17
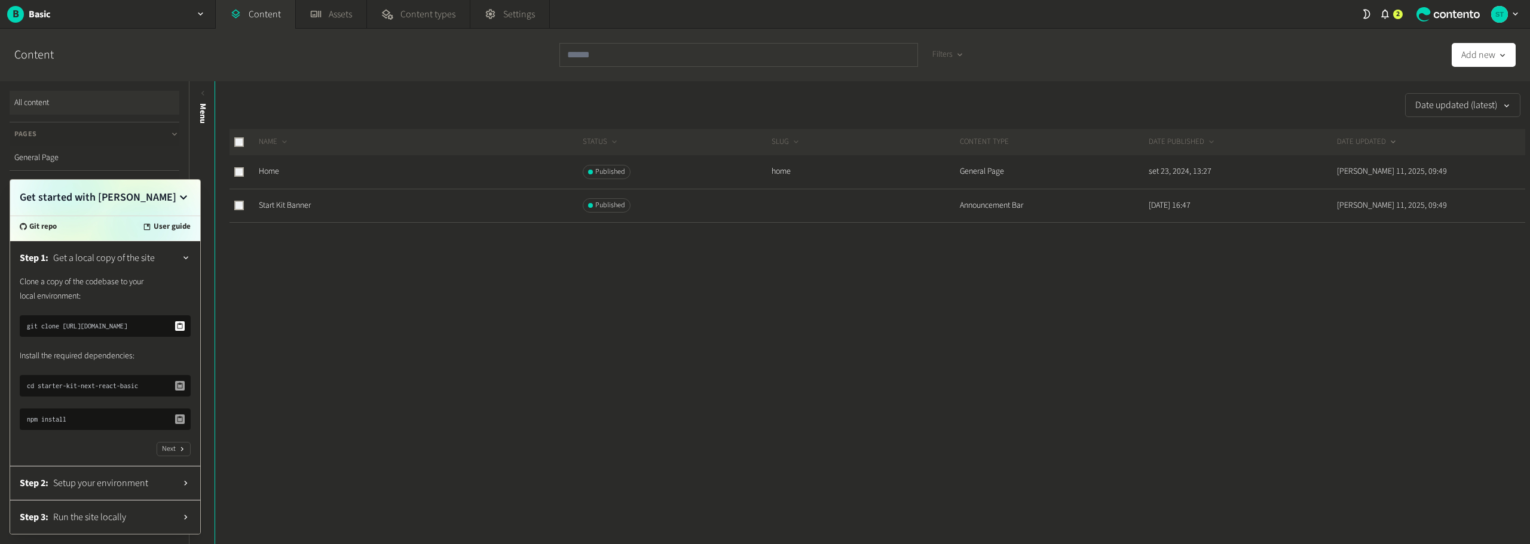
click at [178, 323] on icon at bounding box center [179, 326] width 7 height 7
click at [244, 332] on div "Date updated (latest) NAME STATUS SLUG CONTENT TYPE DATE PUBLISHED DATE UPDATED…" at bounding box center [872, 312] width 1315 height 463
click at [48, 221] on span "Git repo" at bounding box center [42, 227] width 27 height 12
click at [166, 447] on button "Next" at bounding box center [174, 449] width 34 height 14
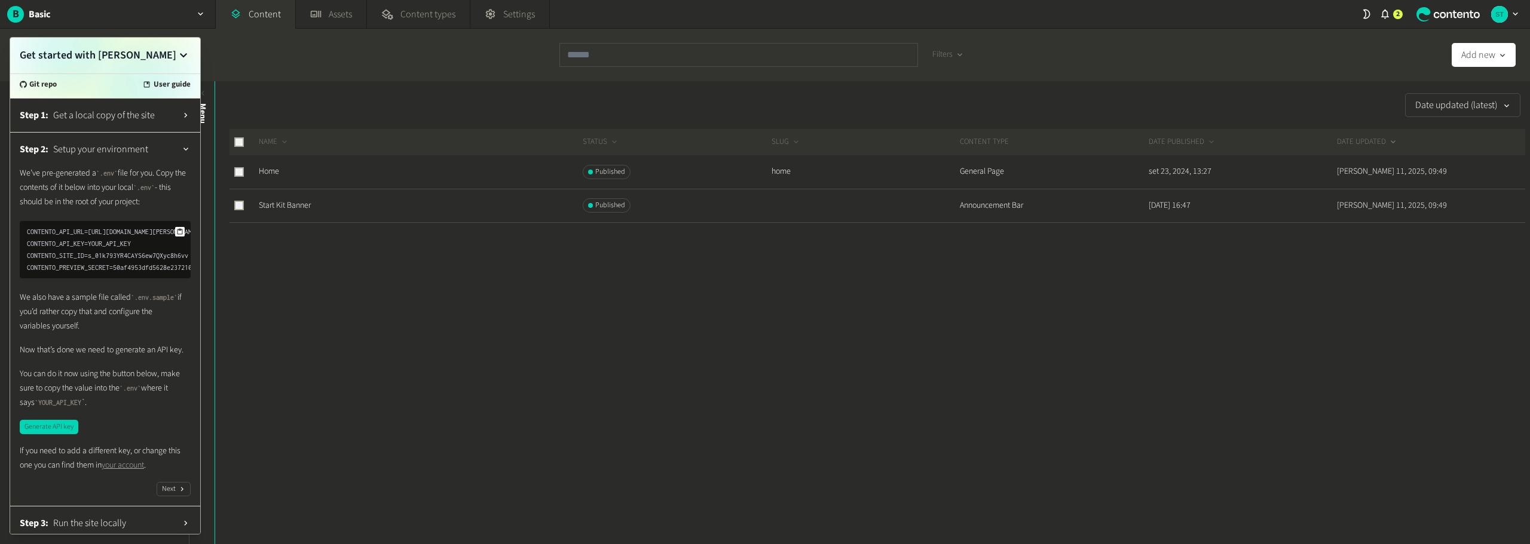
click at [178, 234] on icon at bounding box center [180, 232] width 5 height 6
click at [175, 232] on button at bounding box center [180, 232] width 10 height 10
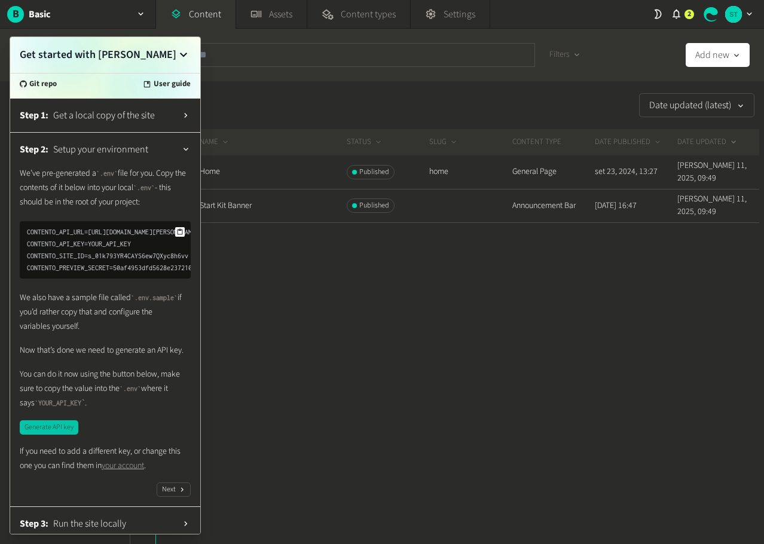
click at [50, 435] on button "Generate API key" at bounding box center [49, 427] width 59 height 14
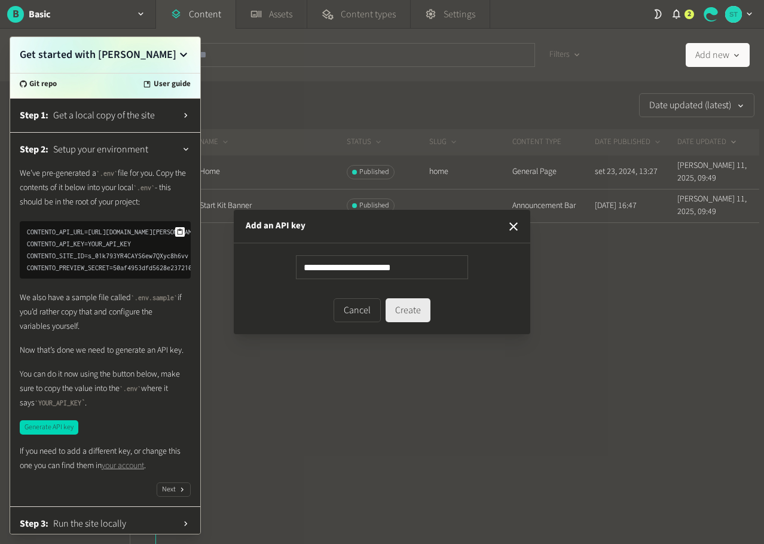
type input "**********"
click at [403, 312] on button "Create" at bounding box center [407, 310] width 45 height 24
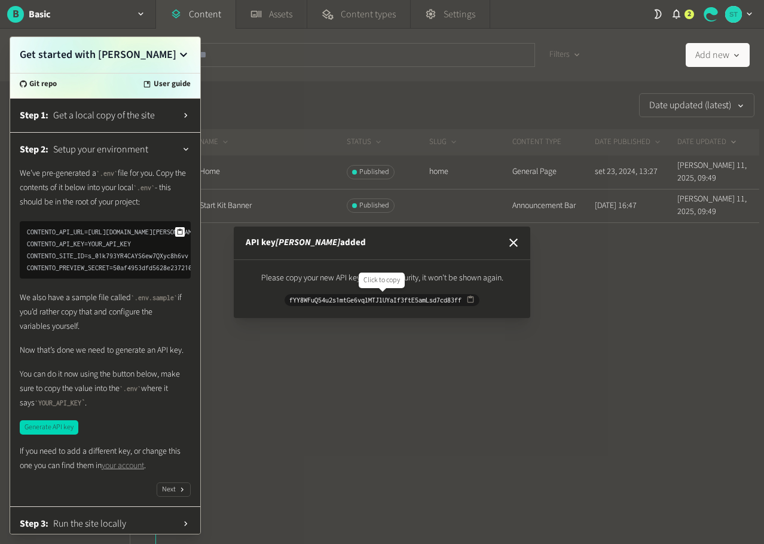
click at [471, 298] on icon "button" at bounding box center [470, 299] width 7 height 7
drag, startPoint x: 512, startPoint y: 240, endPoint x: 499, endPoint y: 245, distance: 13.4
click at [512, 240] on icon "button" at bounding box center [513, 242] width 8 height 8
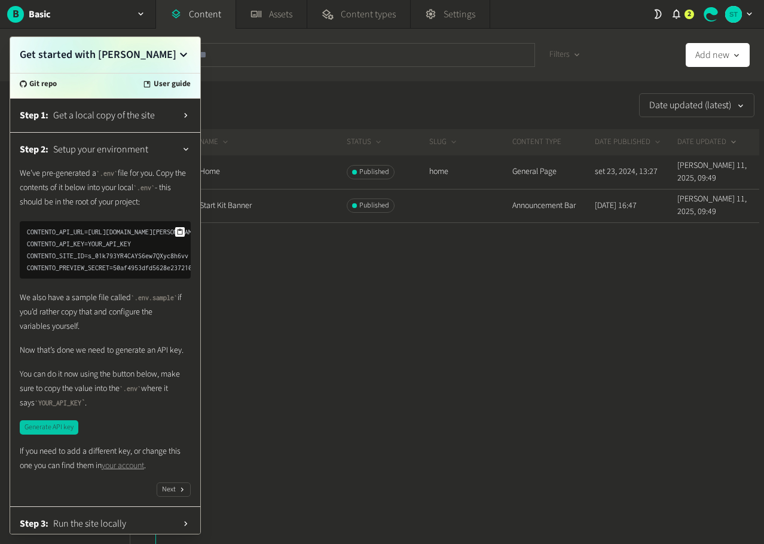
click at [51, 435] on button "Generate API key" at bounding box center [49, 427] width 59 height 14
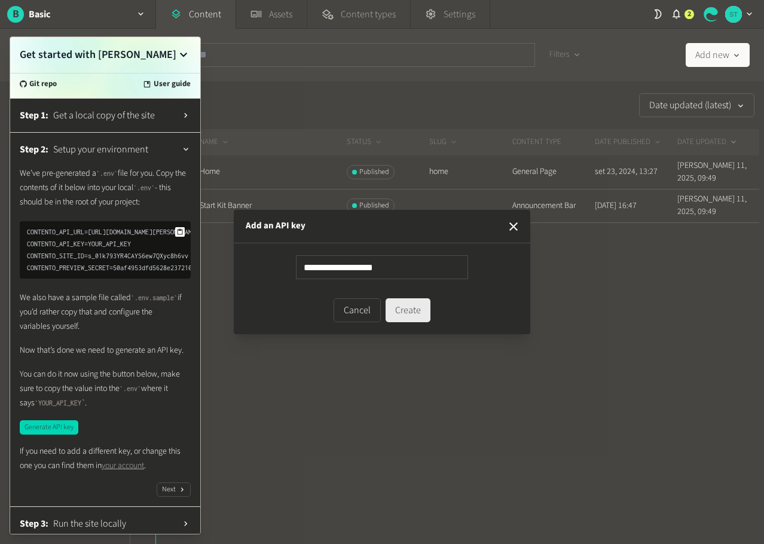
type input "**********"
click at [417, 319] on button "Create" at bounding box center [407, 310] width 45 height 24
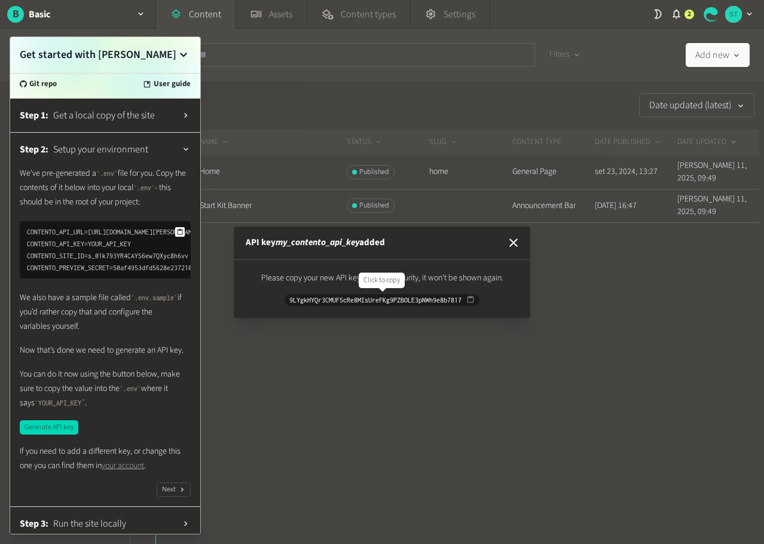
click at [471, 301] on icon "button" at bounding box center [470, 299] width 8 height 8
click at [513, 245] on icon "button" at bounding box center [513, 242] width 14 height 14
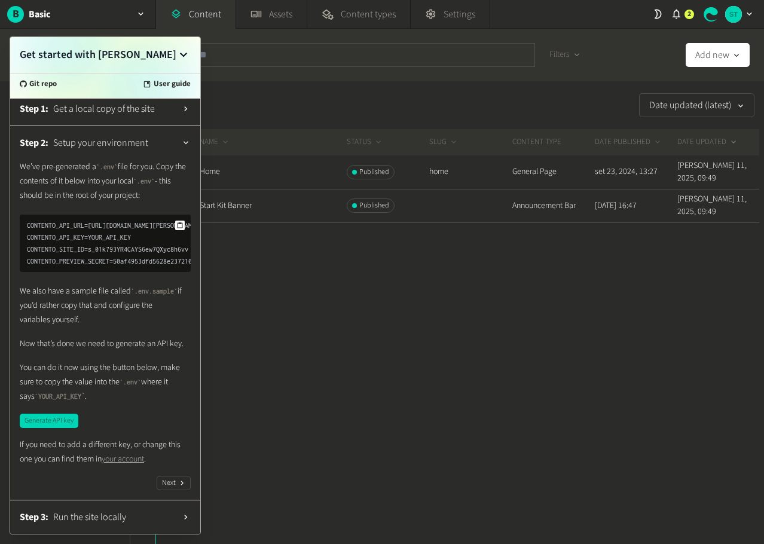
scroll to position [27, 0]
click at [158, 480] on button "Next" at bounding box center [174, 483] width 34 height 14
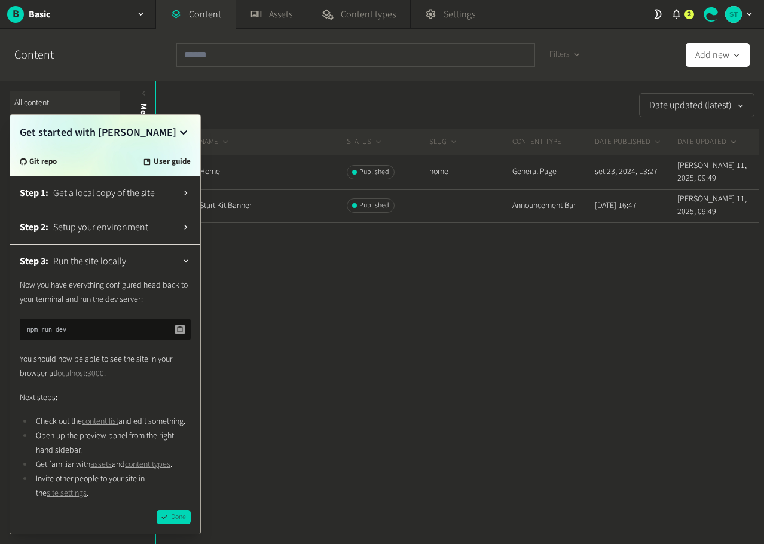
scroll to position [0, 0]
click at [179, 326] on icon at bounding box center [179, 329] width 7 height 7
click at [419, 268] on div at bounding box center [464, 261] width 589 height 77
drag, startPoint x: 179, startPoint y: 518, endPoint x: 347, endPoint y: 308, distance: 268.7
click at [442, 81] on div "B Basic Content Assets Content types Settings 2 Content Filters Add new All con…" at bounding box center [382, 40] width 764 height 81
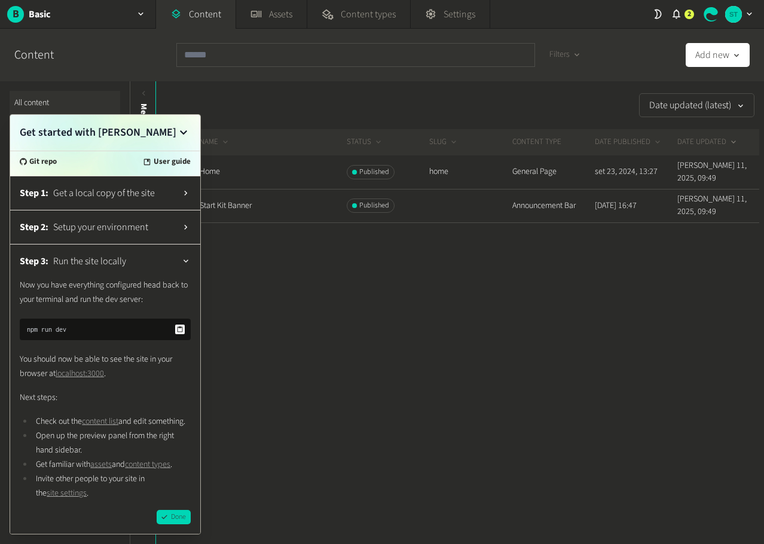
click at [186, 126] on icon at bounding box center [183, 133] width 14 height 14
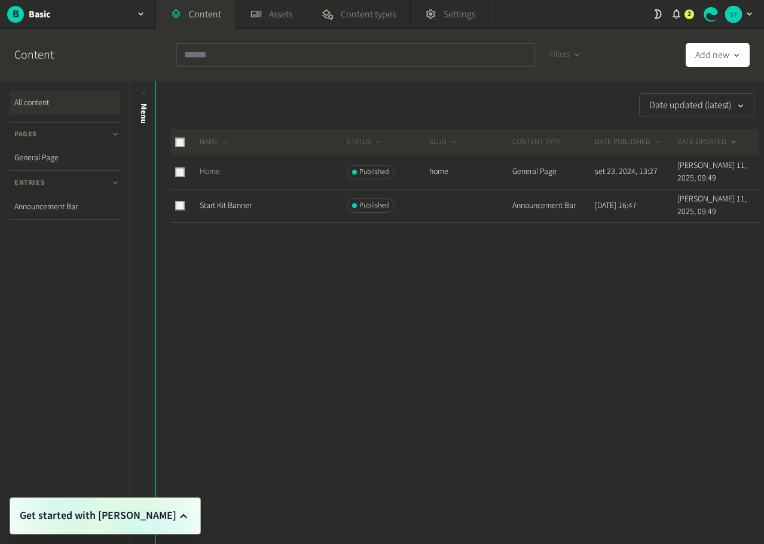
click at [211, 170] on link "Home" at bounding box center [210, 172] width 20 height 12
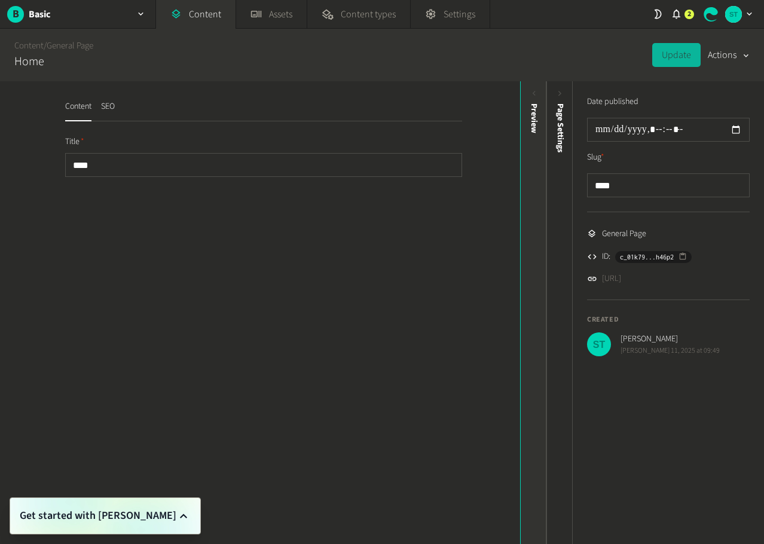
click at [533, 96] on icon at bounding box center [534, 93] width 10 height 10
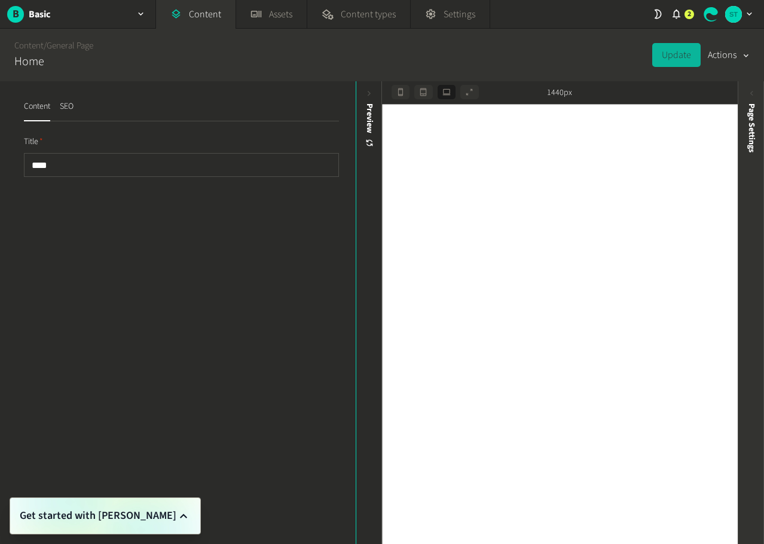
click at [747, 96] on icon at bounding box center [751, 93] width 10 height 10
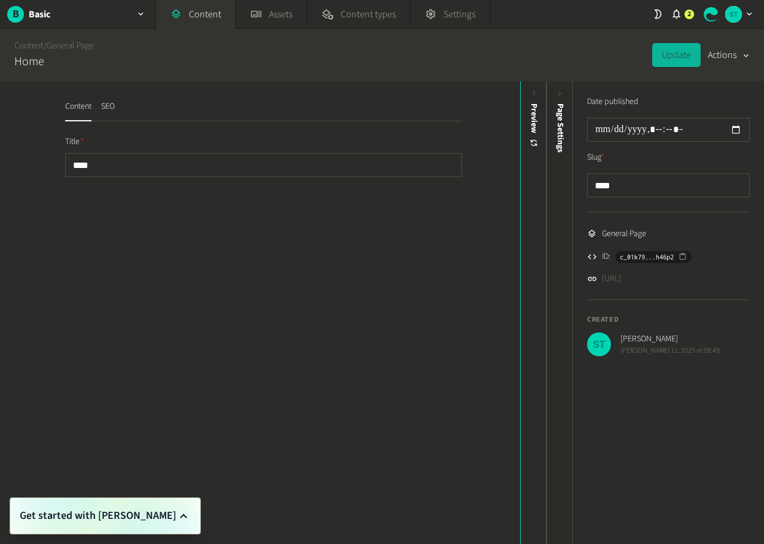
click at [104, 99] on div "Content SEO Title ****" at bounding box center [260, 129] width 418 height 96
click at [103, 103] on button "SEO" at bounding box center [108, 110] width 14 height 21
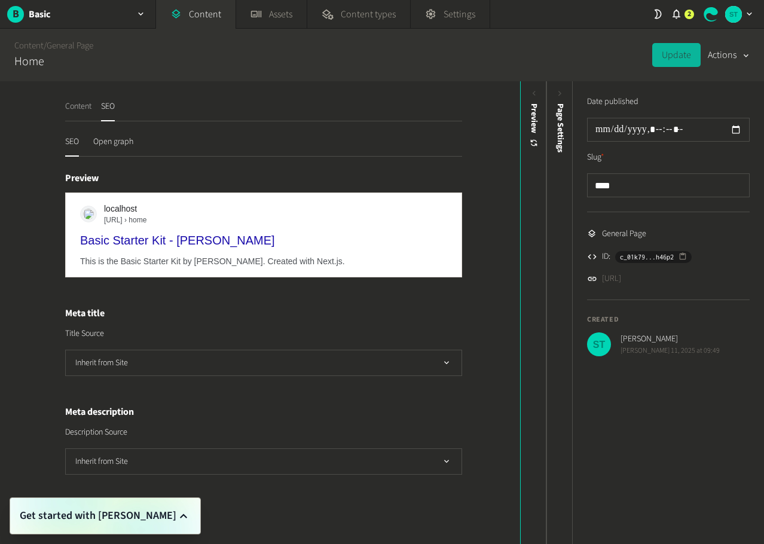
click at [85, 101] on button "Content" at bounding box center [78, 110] width 26 height 21
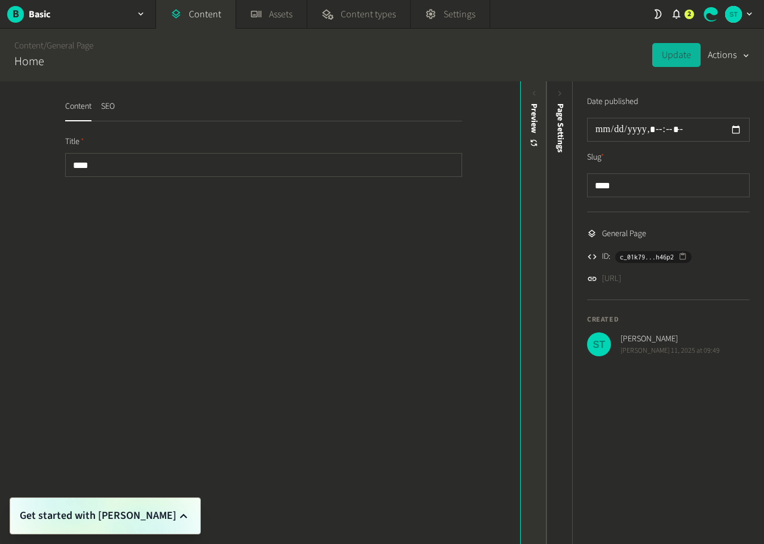
click at [541, 100] on div "Preview" at bounding box center [534, 195] width 26 height 215
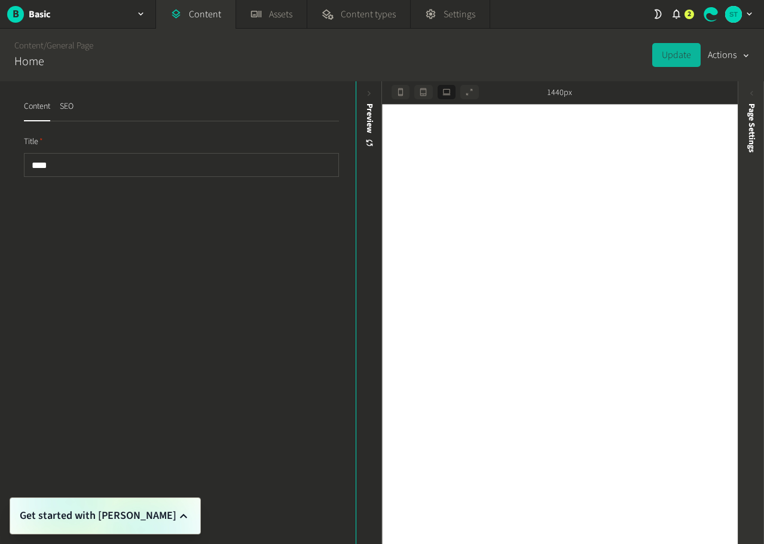
click at [754, 108] on span "Page Settings" at bounding box center [751, 127] width 13 height 49
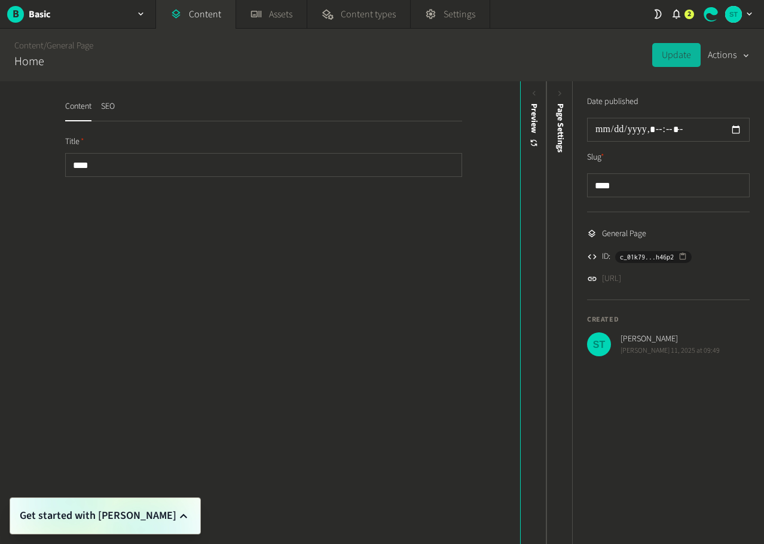
click at [743, 55] on icon "button" at bounding box center [746, 55] width 10 height 11
click at [345, 347] on div "Content SEO Title ****" at bounding box center [260, 312] width 520 height 463
click at [638, 127] on input "datetime-local" at bounding box center [668, 130] width 163 height 24
click at [409, 231] on div "Content SEO Title ****" at bounding box center [260, 312] width 520 height 463
click at [736, 130] on input "datetime-local" at bounding box center [668, 130] width 163 height 24
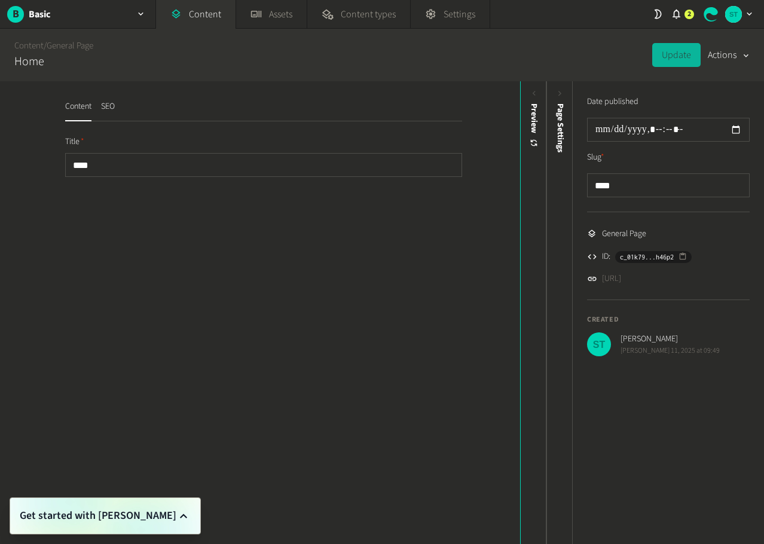
click at [347, 292] on div "Content SEO Title ****" at bounding box center [260, 312] width 520 height 463
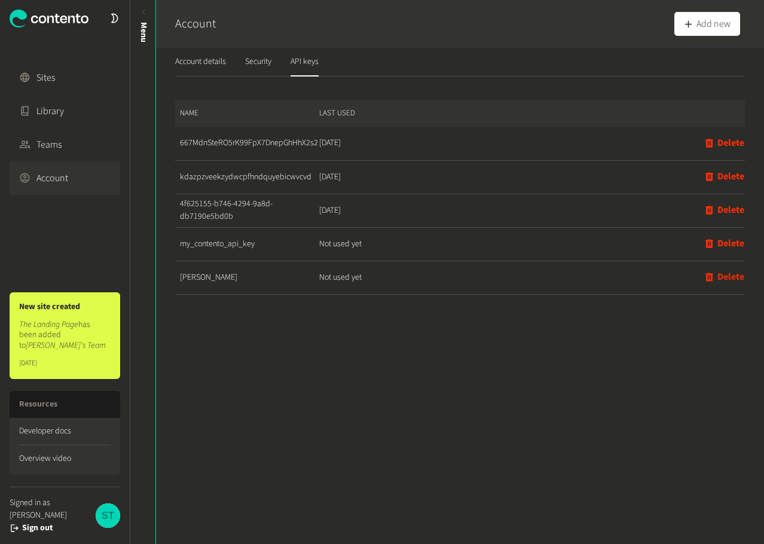
click at [703, 271] on icon "button" at bounding box center [708, 276] width 11 height 11
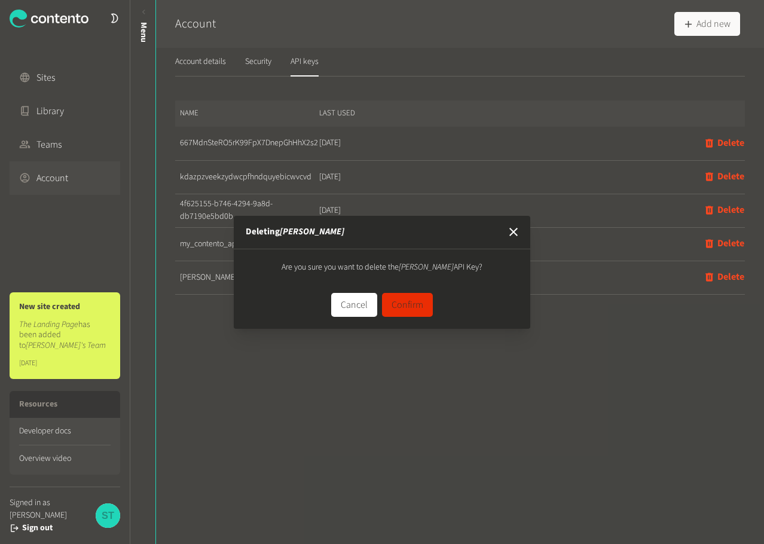
click at [396, 302] on button "Confirm" at bounding box center [407, 305] width 51 height 24
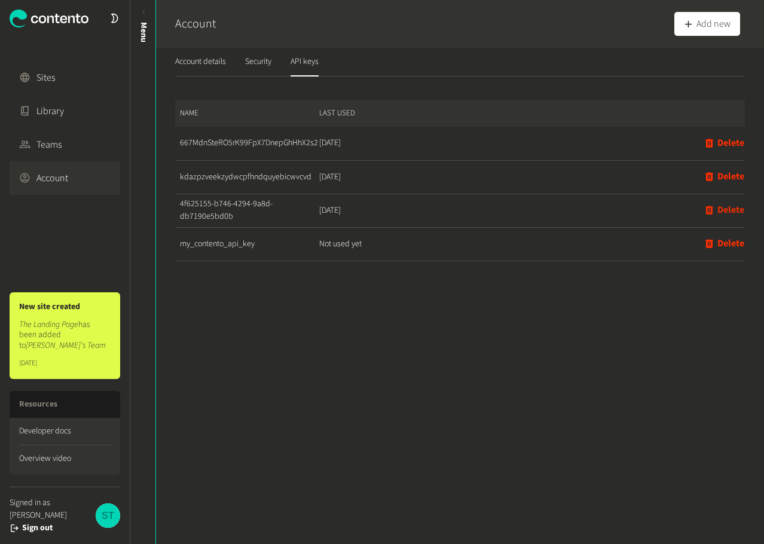
click at [703, 206] on icon "button" at bounding box center [708, 209] width 11 height 11
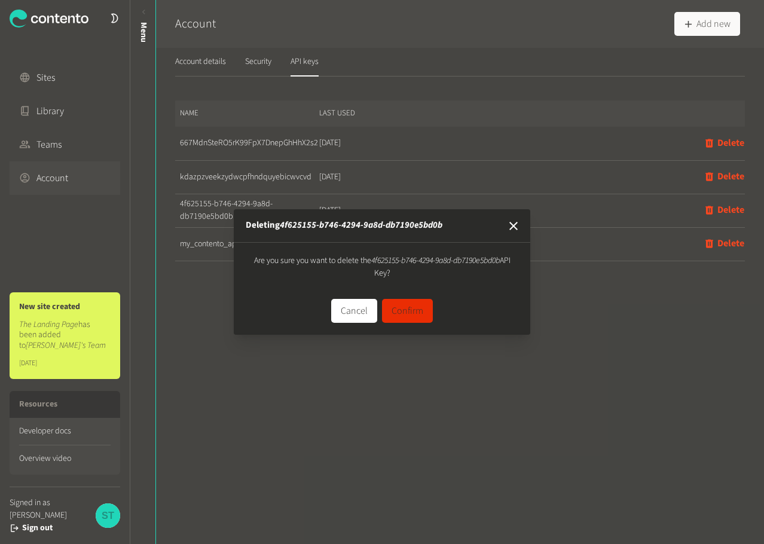
click at [410, 311] on button "Confirm" at bounding box center [407, 311] width 51 height 24
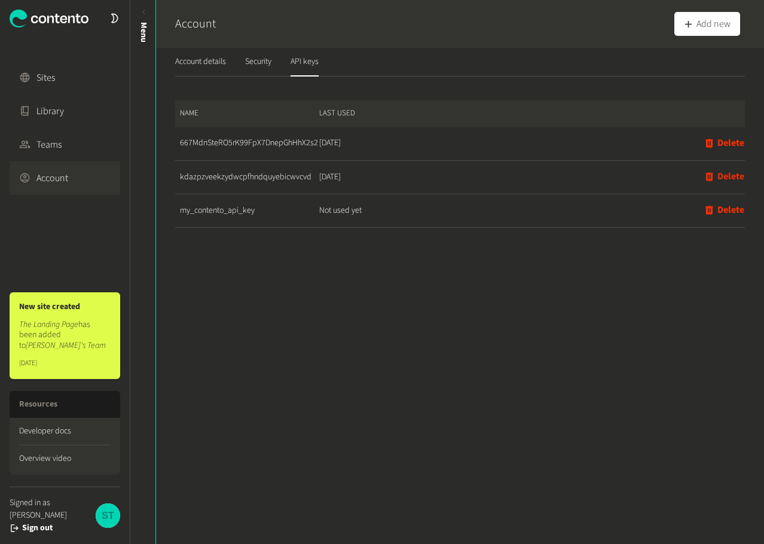
click at [703, 179] on icon "button" at bounding box center [708, 176] width 11 height 11
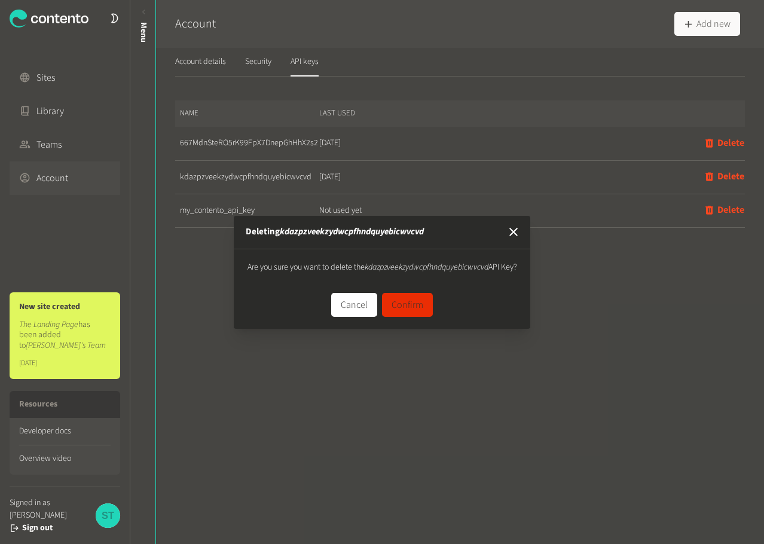
click at [418, 307] on button "Confirm" at bounding box center [407, 305] width 51 height 24
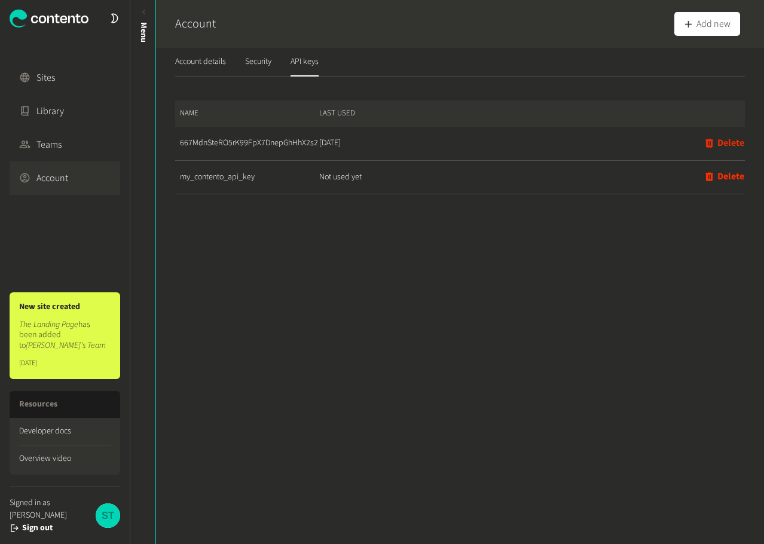
click at [705, 141] on icon "button" at bounding box center [709, 143] width 8 height 8
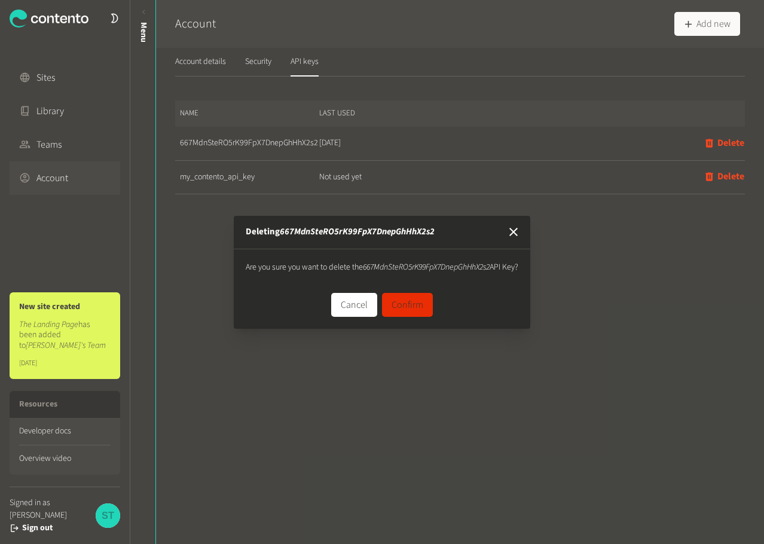
click at [419, 310] on button "Confirm" at bounding box center [407, 305] width 51 height 24
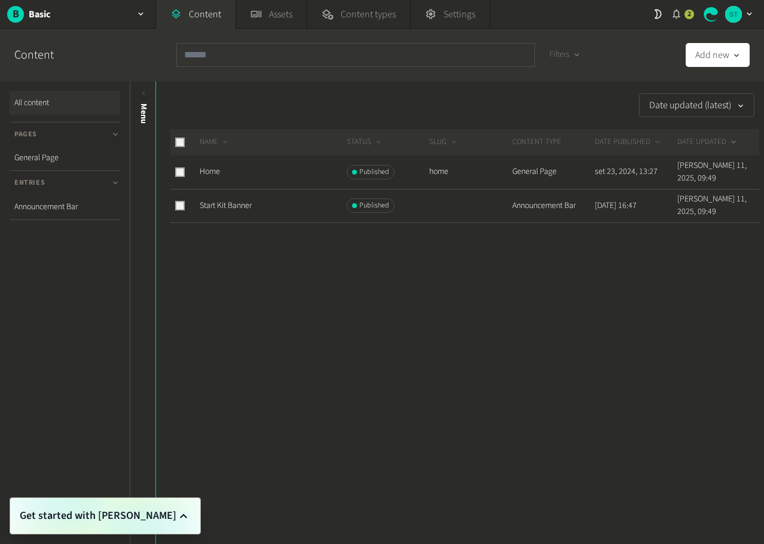
click at [678, 14] on icon "button" at bounding box center [676, 13] width 11 height 11
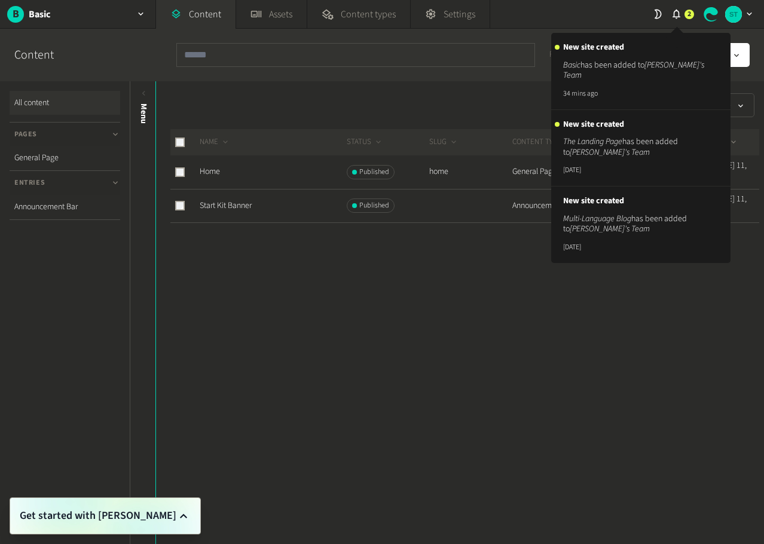
click at [355, 355] on div "Date updated (latest) NAME STATUS SLUG CONTENT TYPE DATE PUBLISHED DATE UPDATED…" at bounding box center [460, 312] width 608 height 463
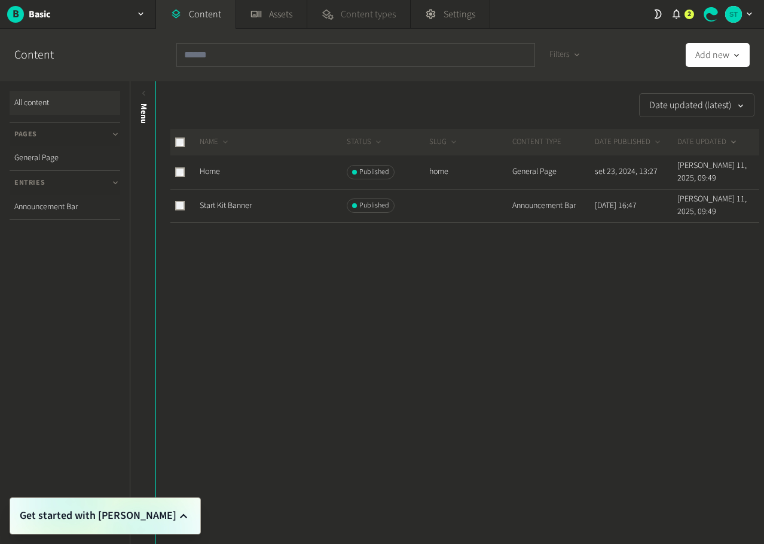
click at [355, 7] on span "Content types" at bounding box center [368, 14] width 55 height 14
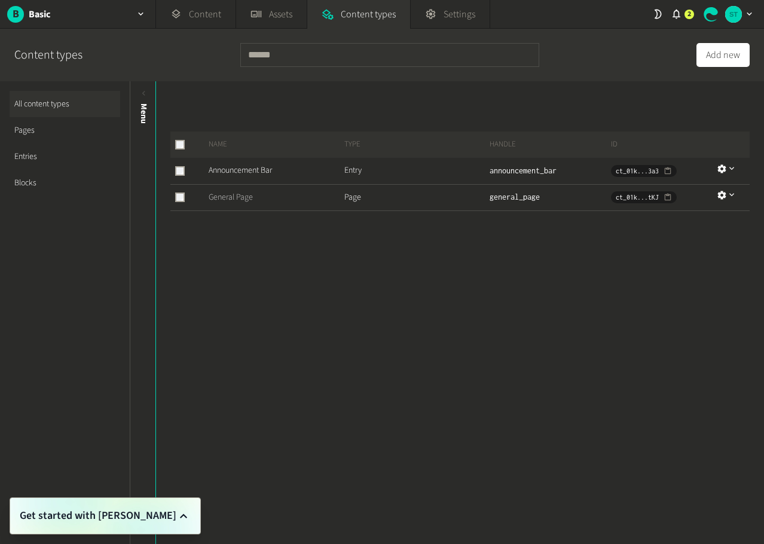
click at [238, 195] on link "General Page" at bounding box center [231, 197] width 44 height 12
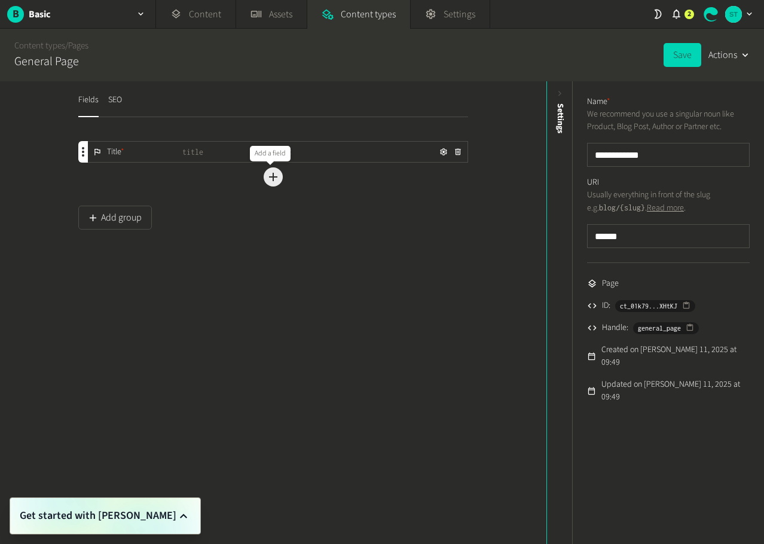
click at [275, 182] on icon "button" at bounding box center [273, 177] width 14 height 14
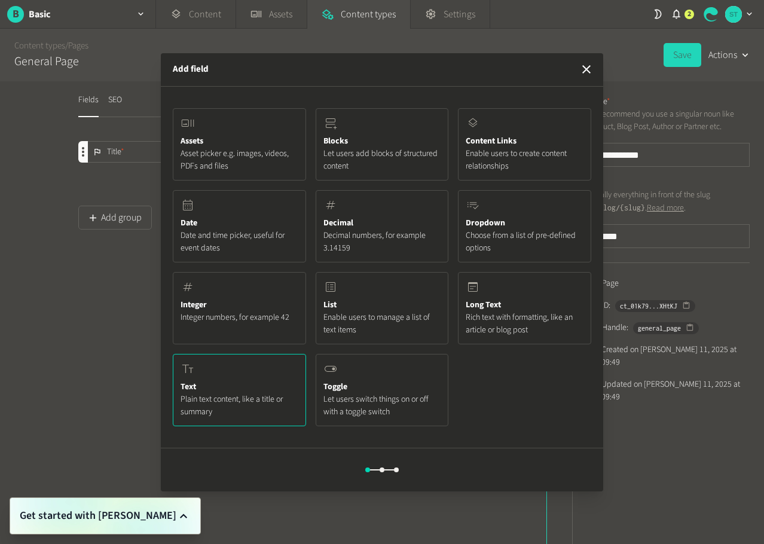
click at [268, 396] on span "Plain text content, like a title or summary" at bounding box center [239, 405] width 118 height 25
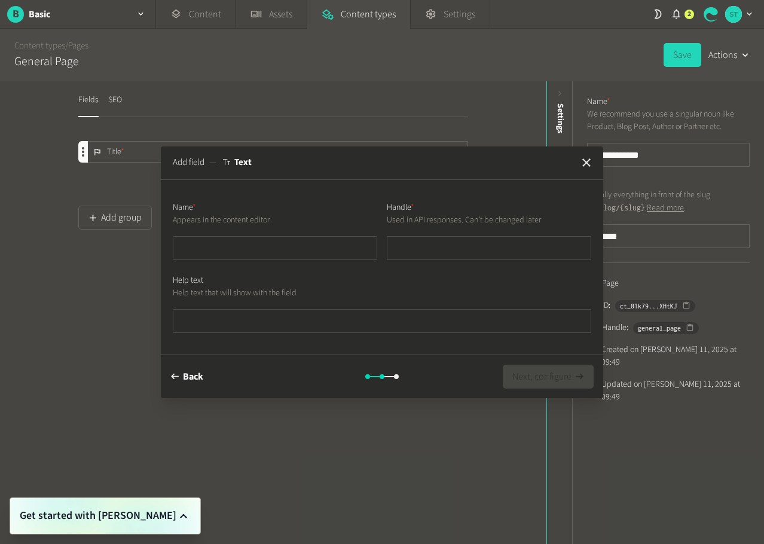
click at [583, 166] on icon "button" at bounding box center [586, 162] width 8 height 8
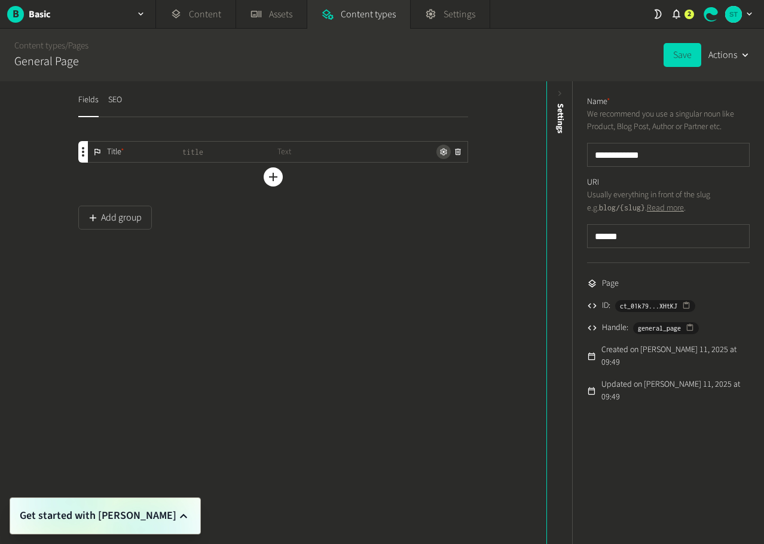
click at [439, 151] on icon "button" at bounding box center [443, 152] width 8 height 8
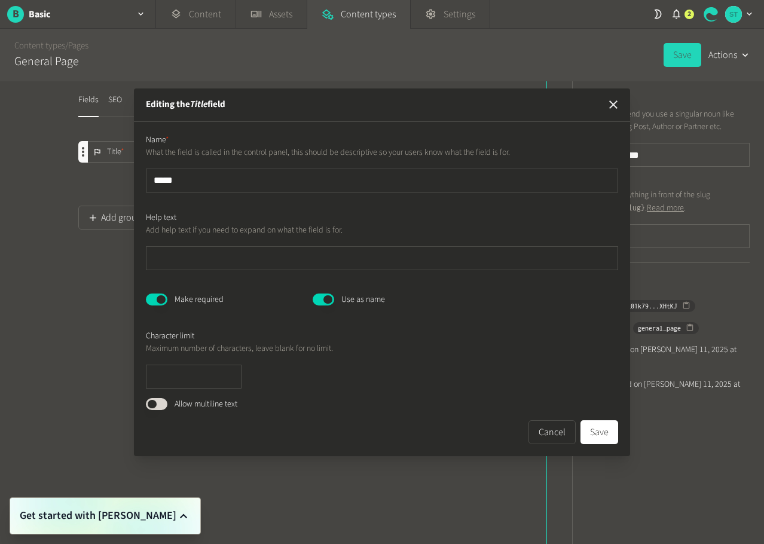
click at [619, 100] on icon "button" at bounding box center [613, 104] width 14 height 14
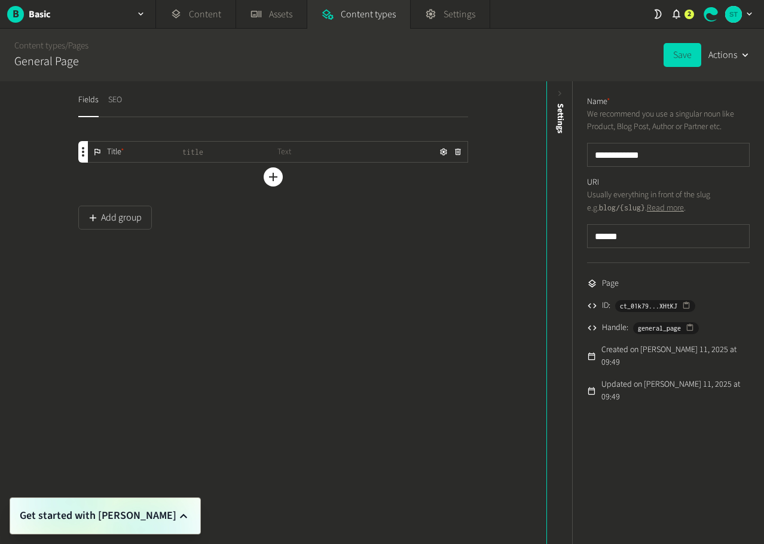
click at [109, 107] on button "SEO" at bounding box center [115, 104] width 14 height 26
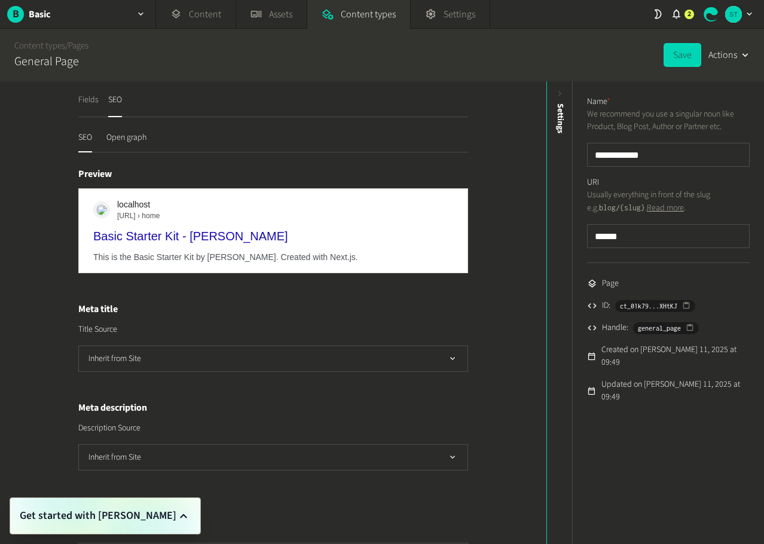
click at [84, 106] on button "Fields" at bounding box center [88, 104] width 20 height 26
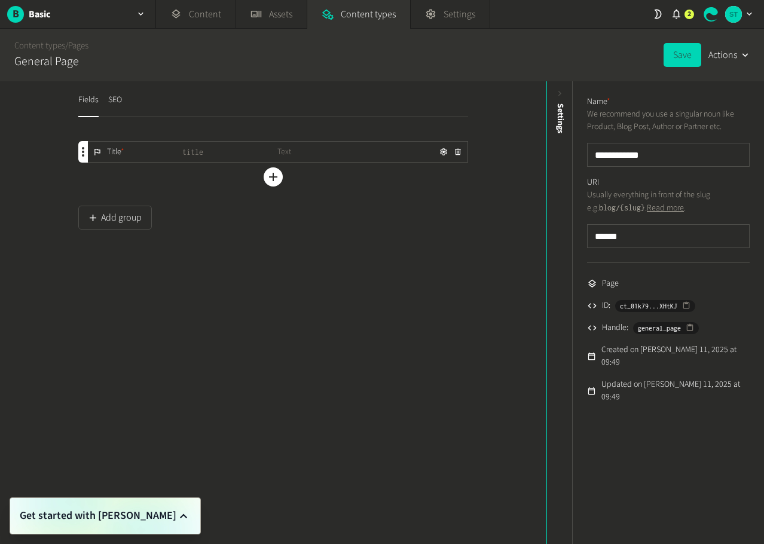
click at [420, 282] on div "Title * title Text Add a field Add group" at bounding box center [273, 228] width 390 height 194
click at [562, 91] on icon at bounding box center [560, 93] width 10 height 10
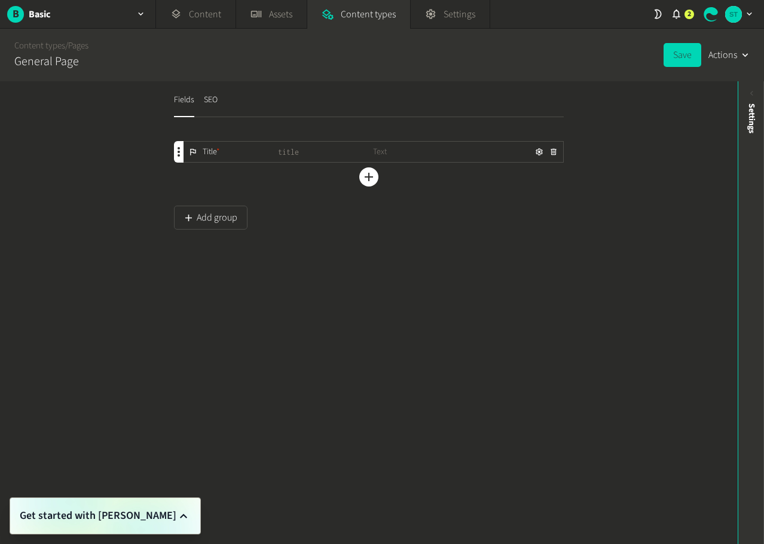
click at [757, 91] on div "Settings" at bounding box center [751, 195] width 26 height 215
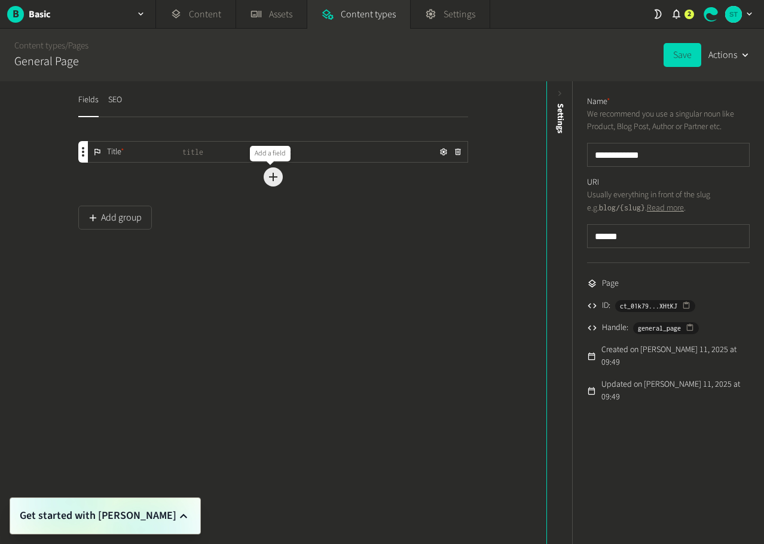
click at [268, 175] on icon "button" at bounding box center [273, 177] width 14 height 14
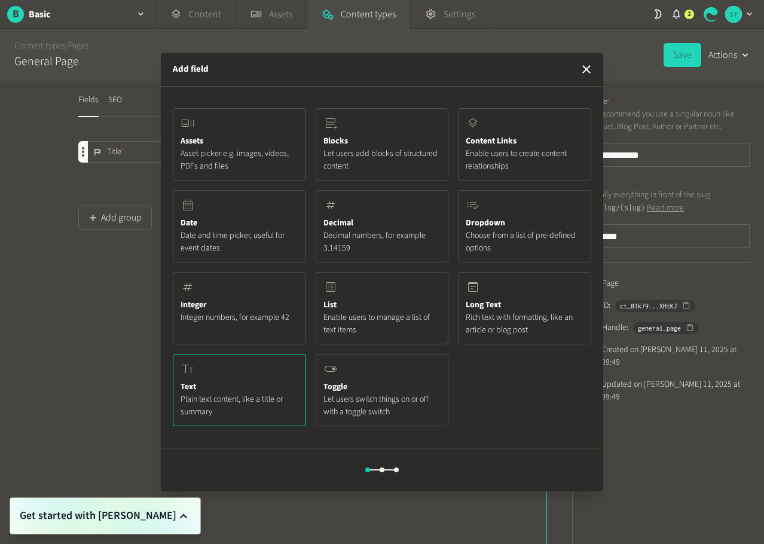
click at [231, 411] on span "Plain text content, like a title or summary" at bounding box center [239, 405] width 118 height 25
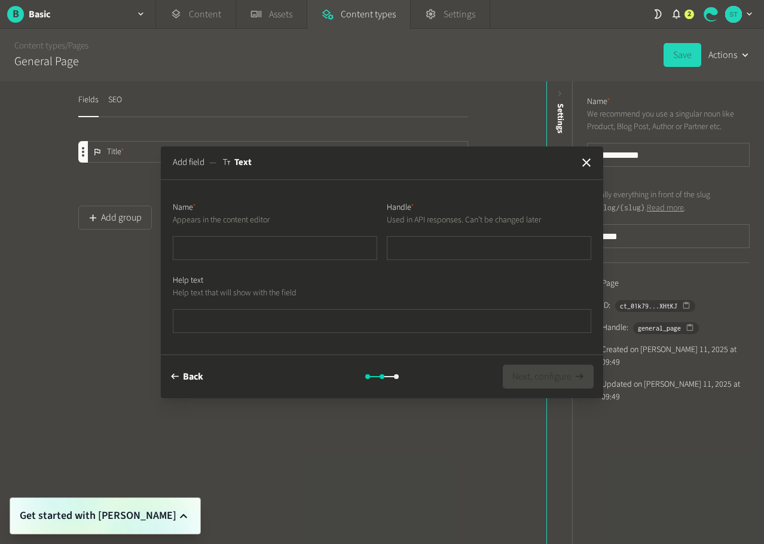
type input "*"
type input "**"
type input "***"
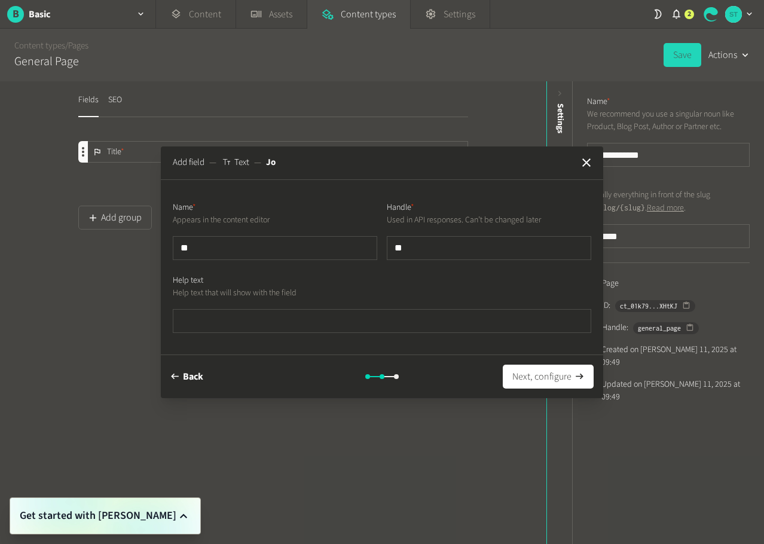
type input "***"
type input "*****"
type input "******"
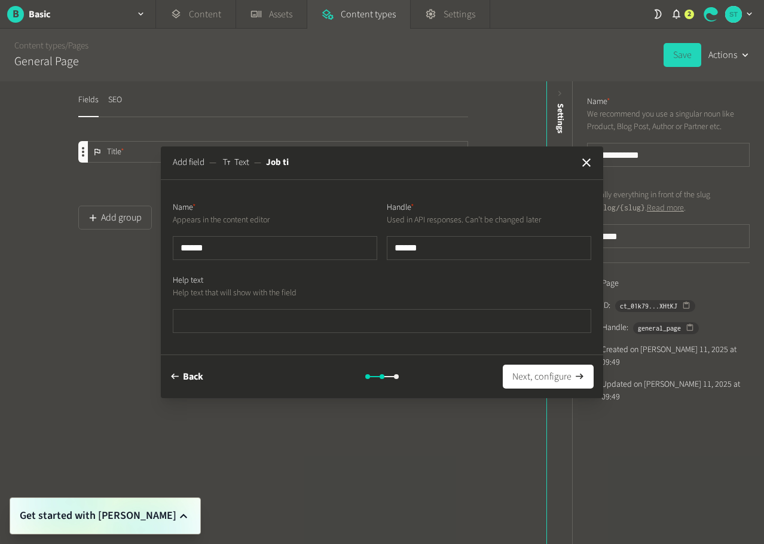
type input "*******"
type input "********"
type input "*********"
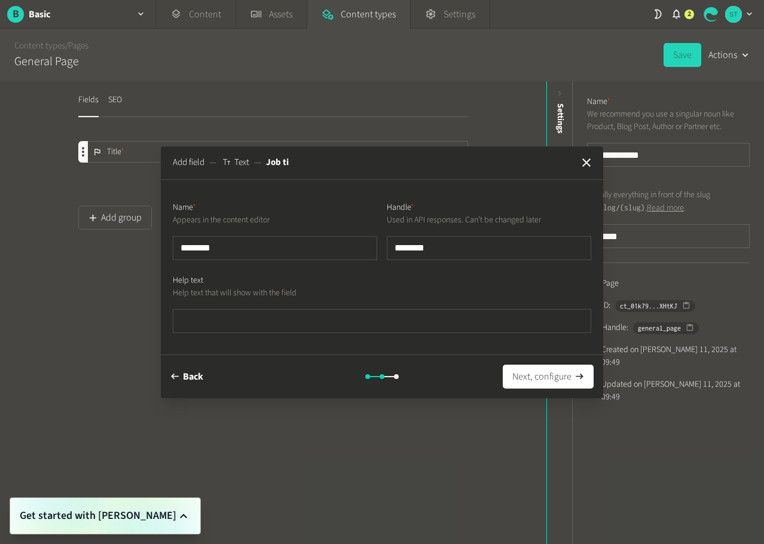
type input "*********"
click at [423, 287] on p "Help text that will show with the field" at bounding box center [382, 293] width 418 height 13
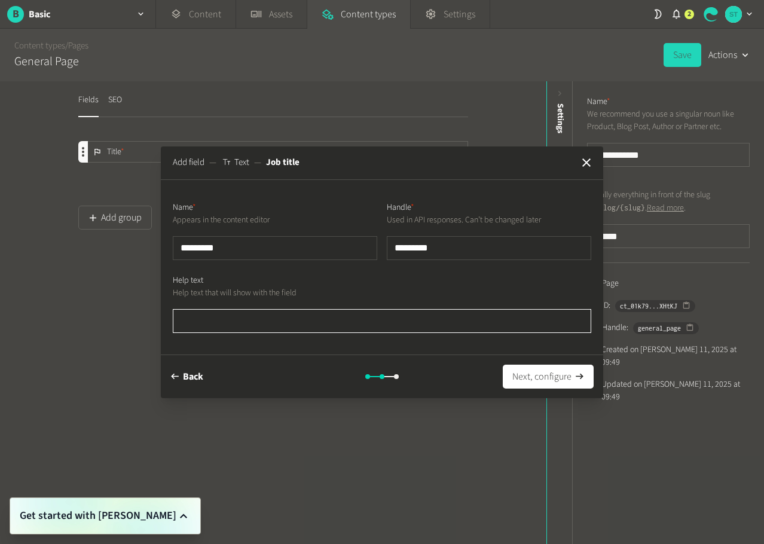
click at [342, 320] on input "text" at bounding box center [382, 321] width 418 height 24
click at [242, 319] on input "text" at bounding box center [382, 321] width 418 height 24
paste input "*"
type input "*"
click at [261, 320] on input "text" at bounding box center [382, 321] width 418 height 24
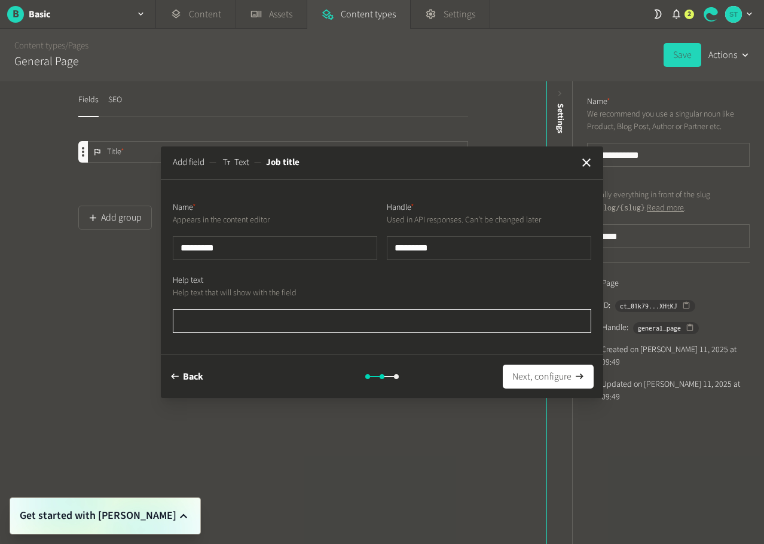
paste input "**********"
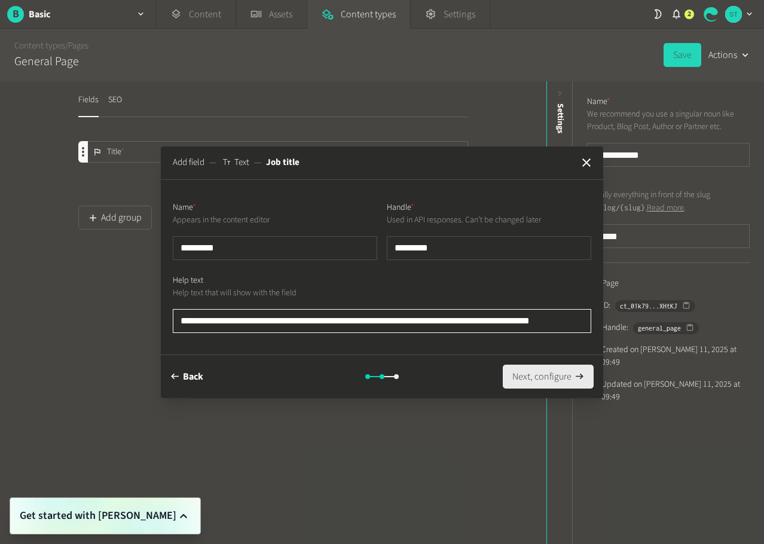
type input "**********"
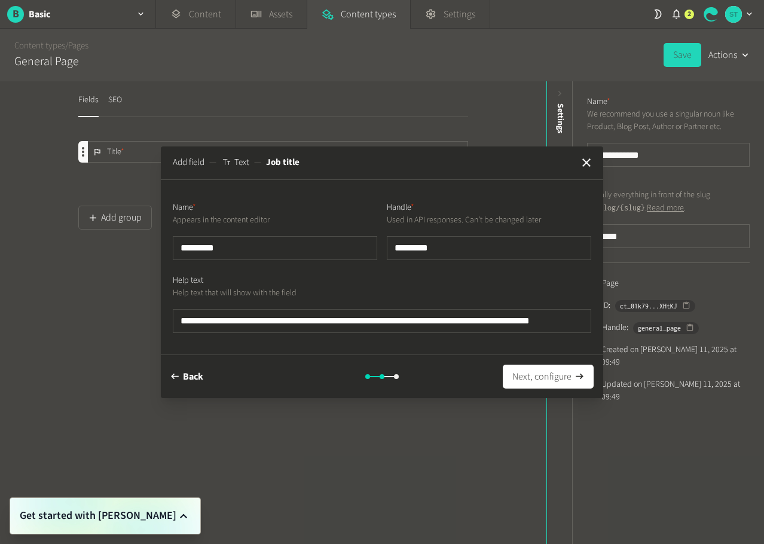
click at [539, 383] on button "Next, configure" at bounding box center [548, 377] width 91 height 24
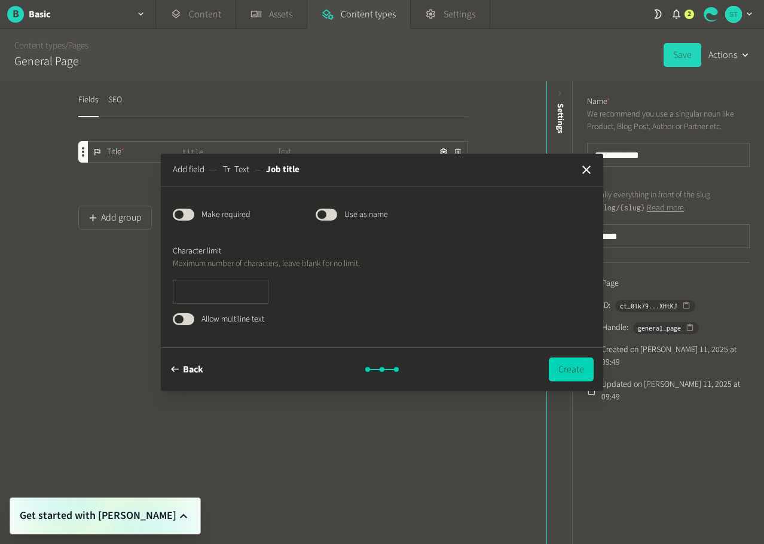
click at [183, 212] on button "Published" at bounding box center [184, 215] width 22 height 12
click at [326, 212] on button "Published" at bounding box center [327, 215] width 22 height 12
click at [567, 375] on button "Create" at bounding box center [571, 369] width 45 height 24
